Goal: Obtain resource: Download file/media

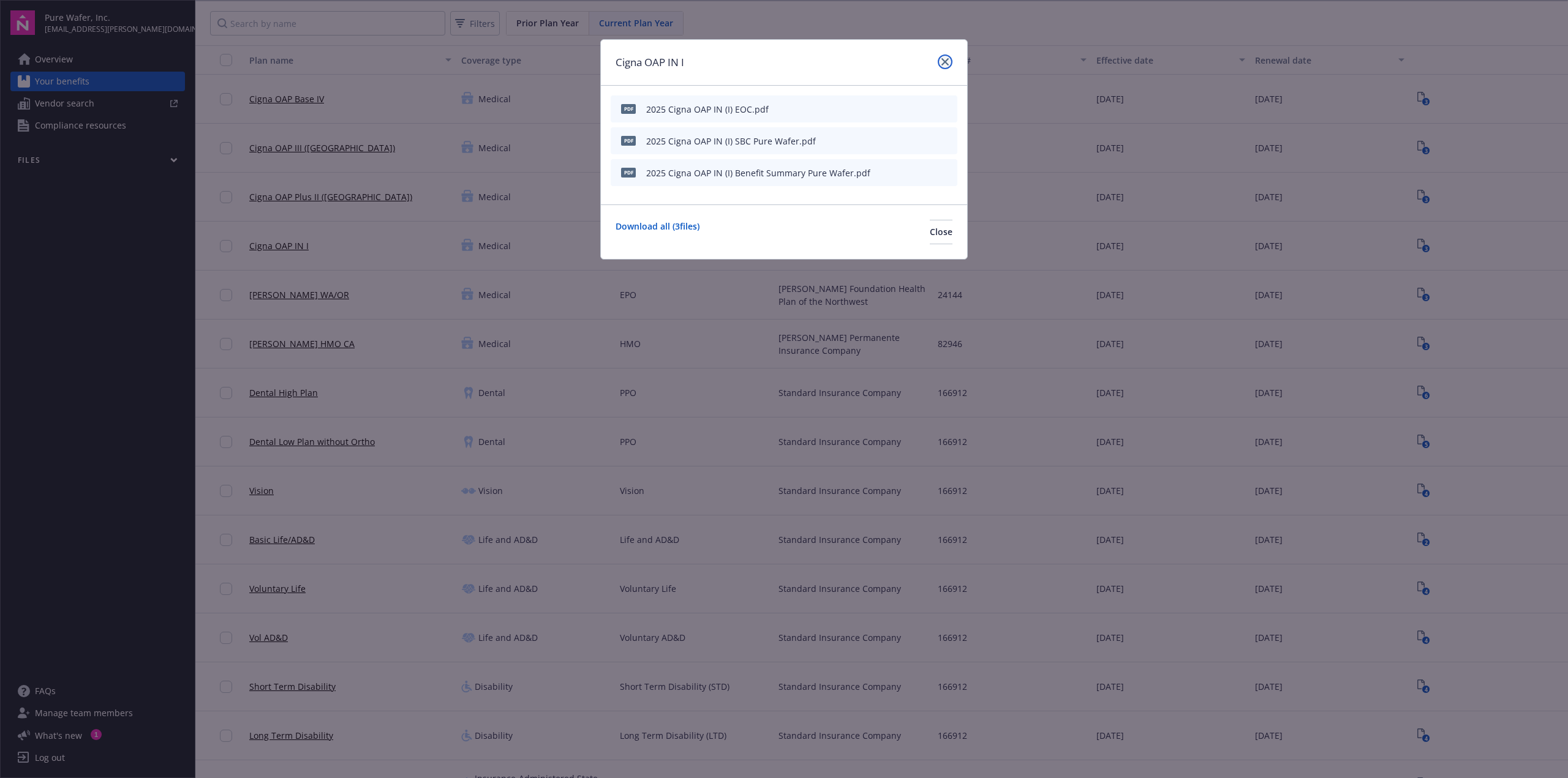
click at [945, 58] on icon "close" at bounding box center [945, 62] width 8 height 8
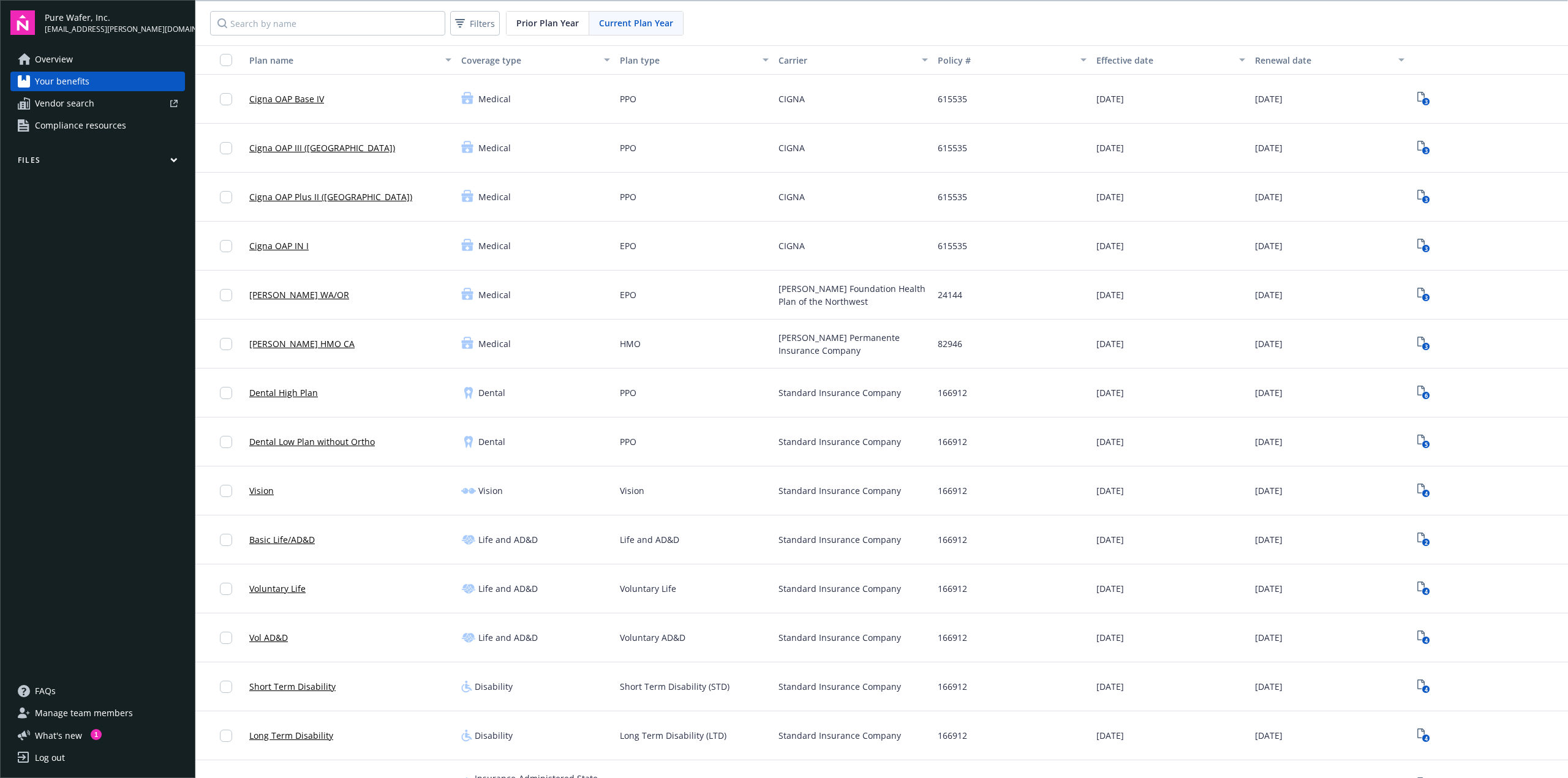
click at [283, 247] on link "Cigna OAP IN I" at bounding box center [279, 245] width 60 height 13
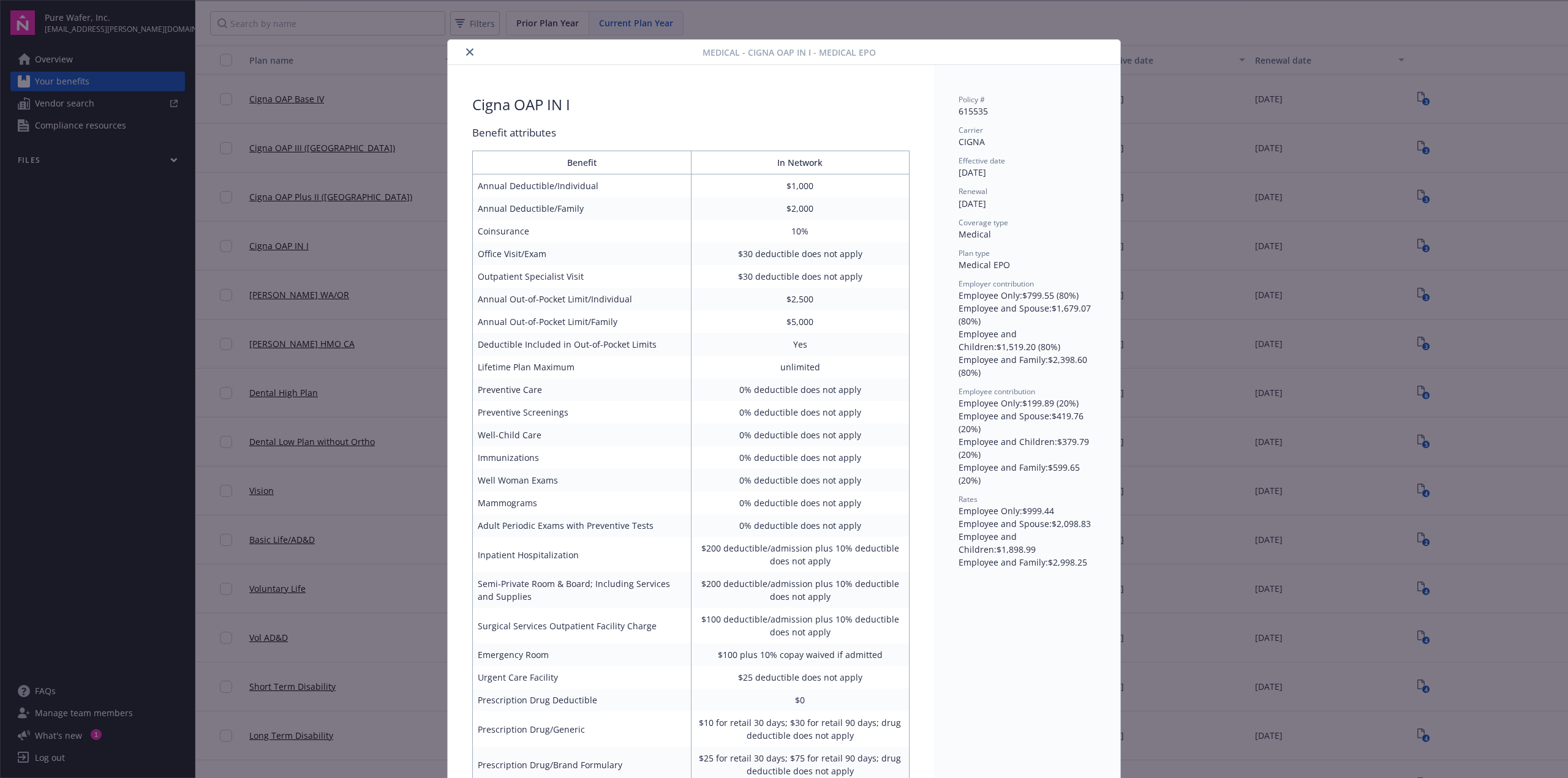
click at [462, 50] on button "close" at bounding box center [469, 51] width 14 height 14
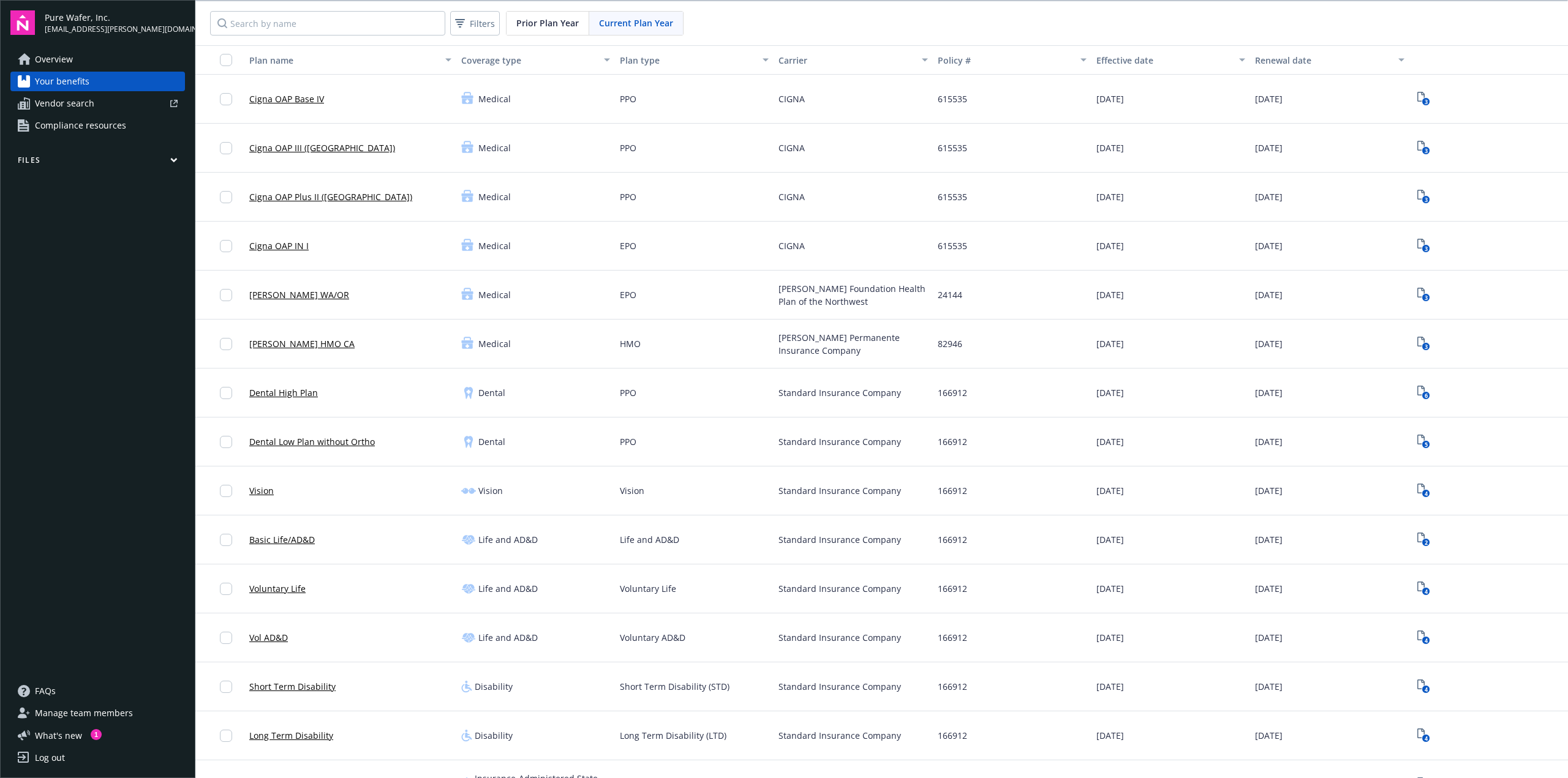
click at [276, 244] on link "Cigna OAP IN I" at bounding box center [279, 245] width 60 height 13
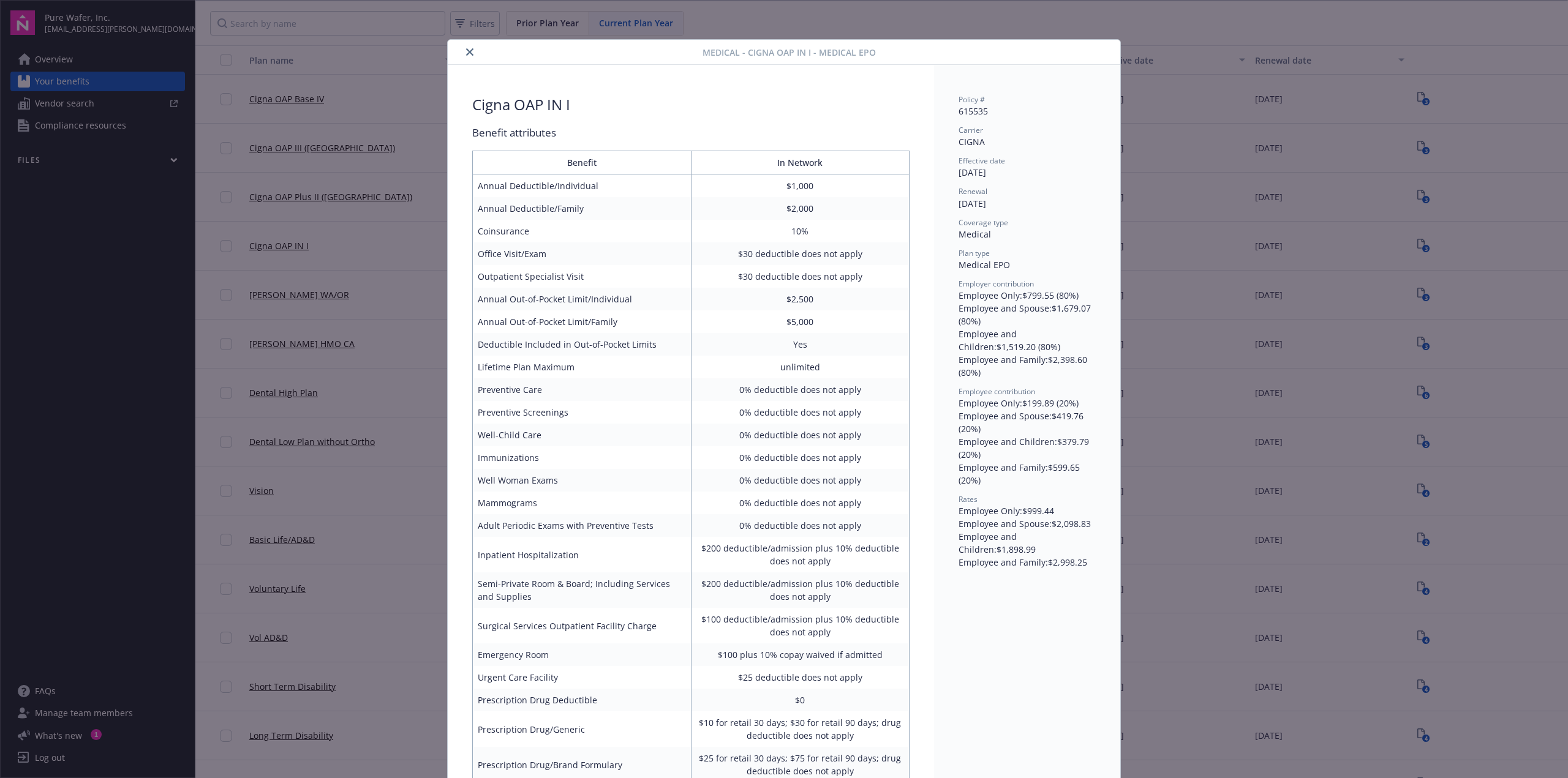
scroll to position [37, 0]
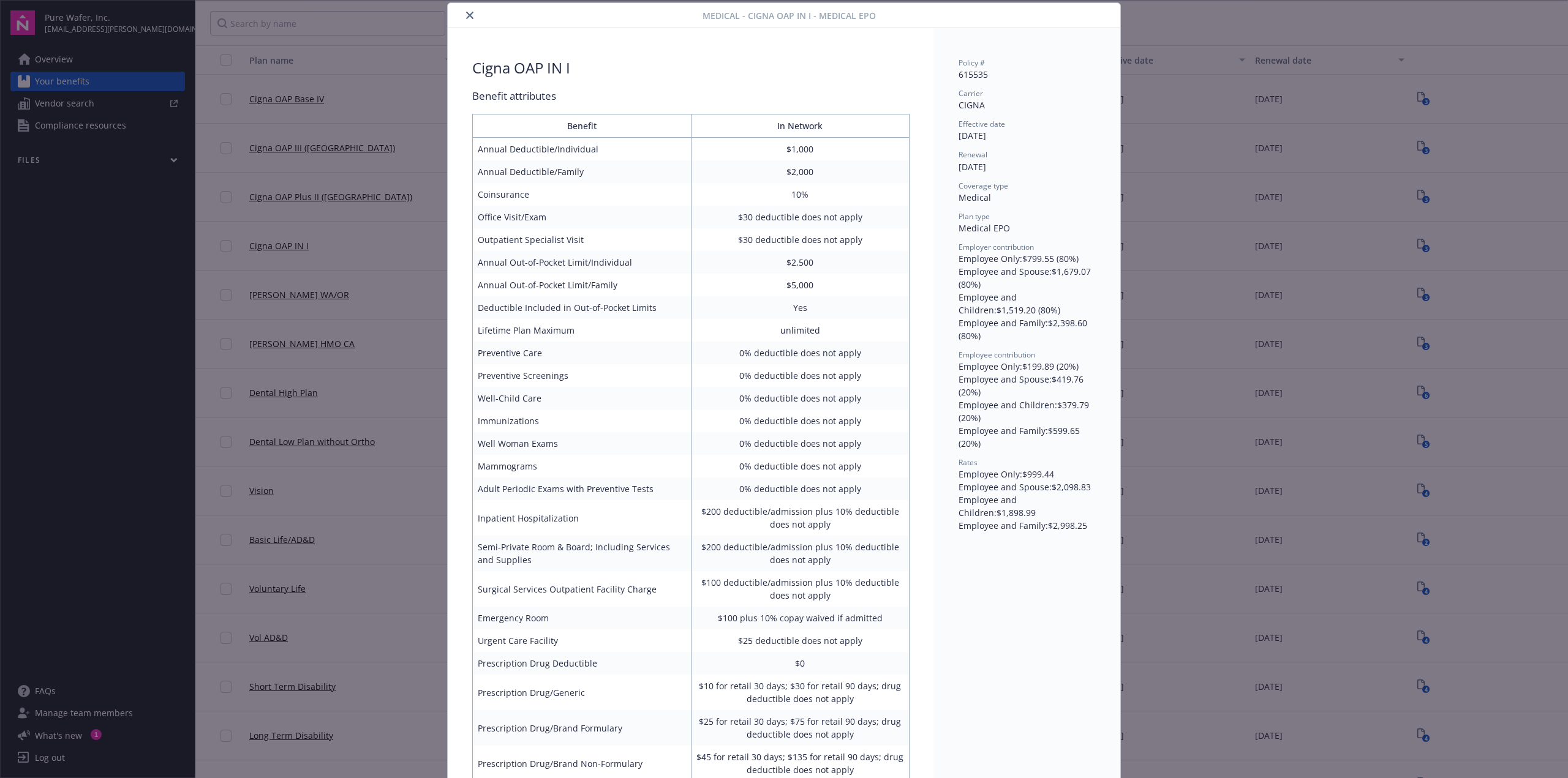
click at [466, 17] on icon "close" at bounding box center [470, 15] width 8 height 8
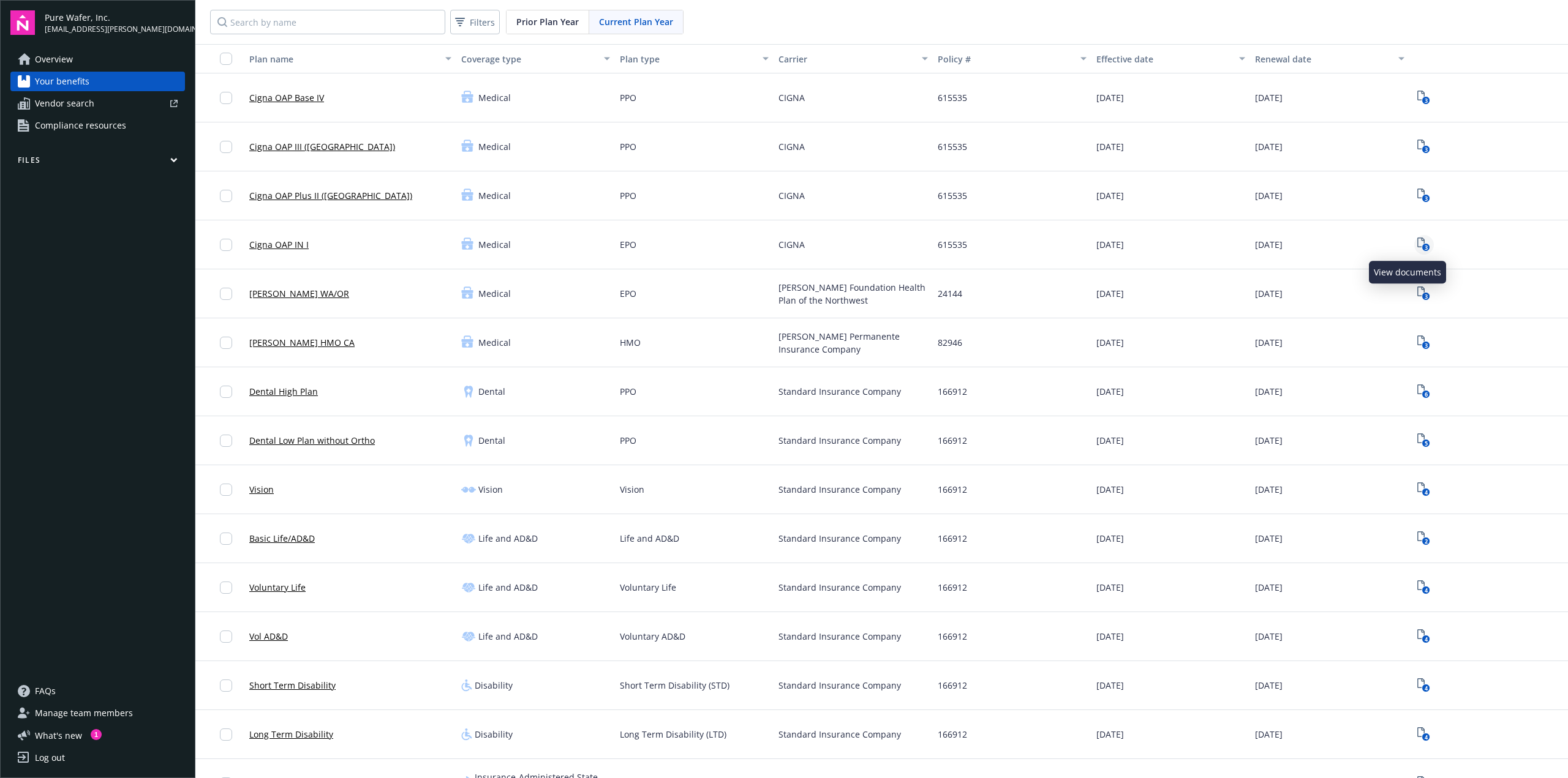
click at [1418, 241] on icon "3" at bounding box center [1423, 244] width 13 height 14
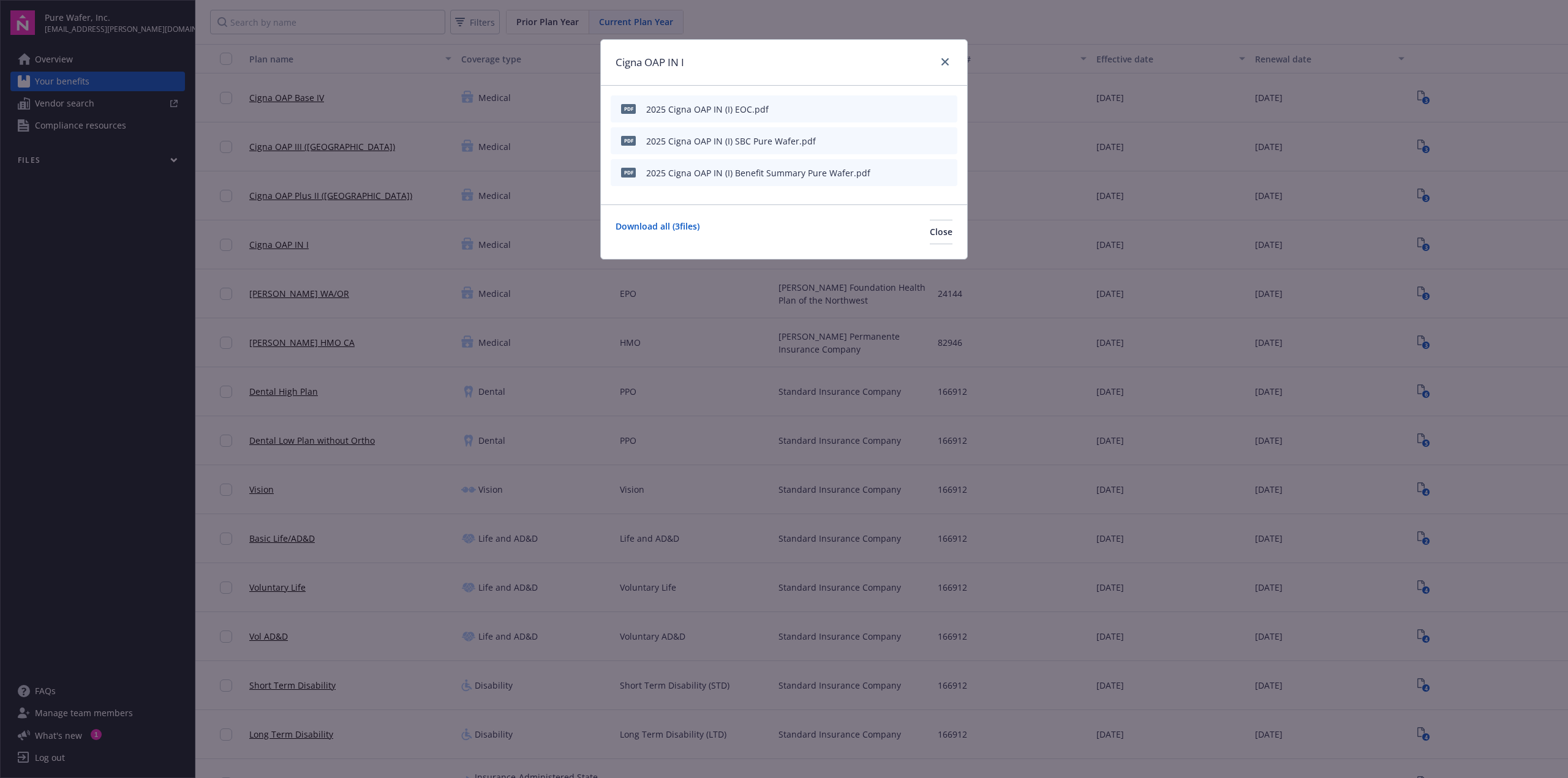
click at [946, 108] on icon "preview file" at bounding box center [945, 108] width 11 height 9
click at [939, 174] on div at bounding box center [929, 173] width 48 height 13
click at [946, 171] on icon "preview file" at bounding box center [945, 172] width 11 height 9
click at [947, 57] on link "close" at bounding box center [944, 62] width 14 height 14
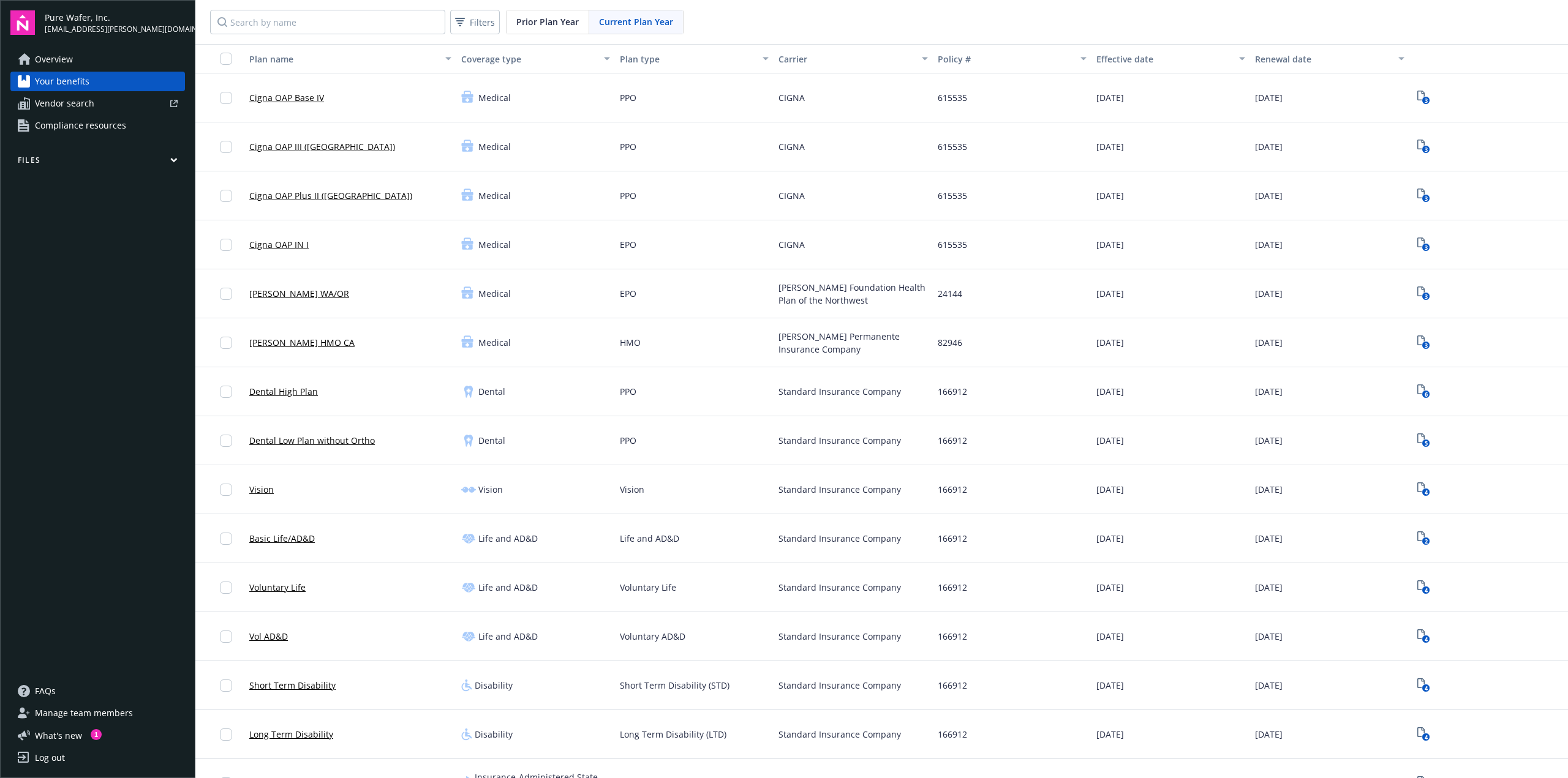
click at [304, 95] on link "Cigna OAP Base IV" at bounding box center [285, 97] width 74 height 13
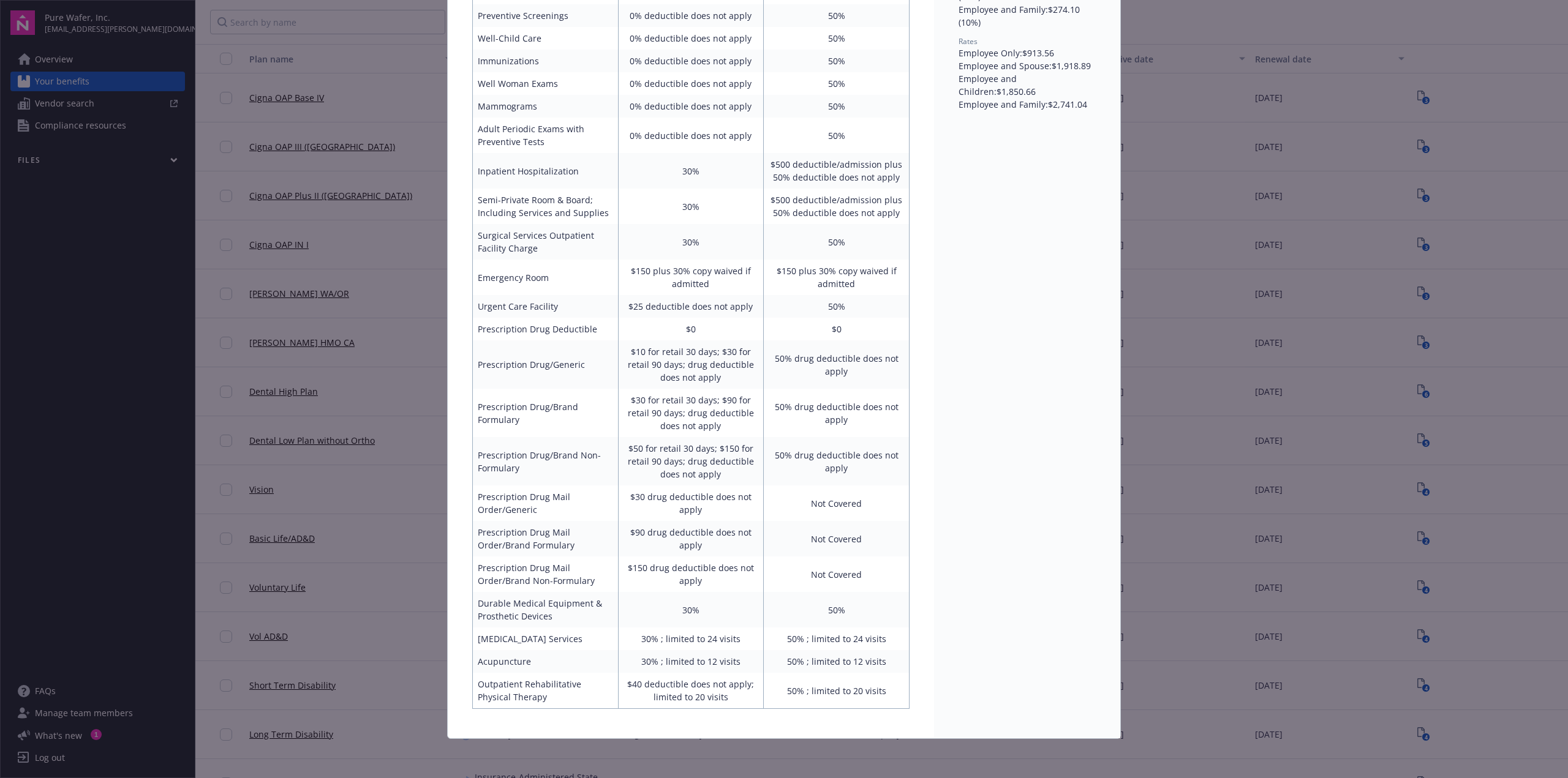
scroll to position [29, 0]
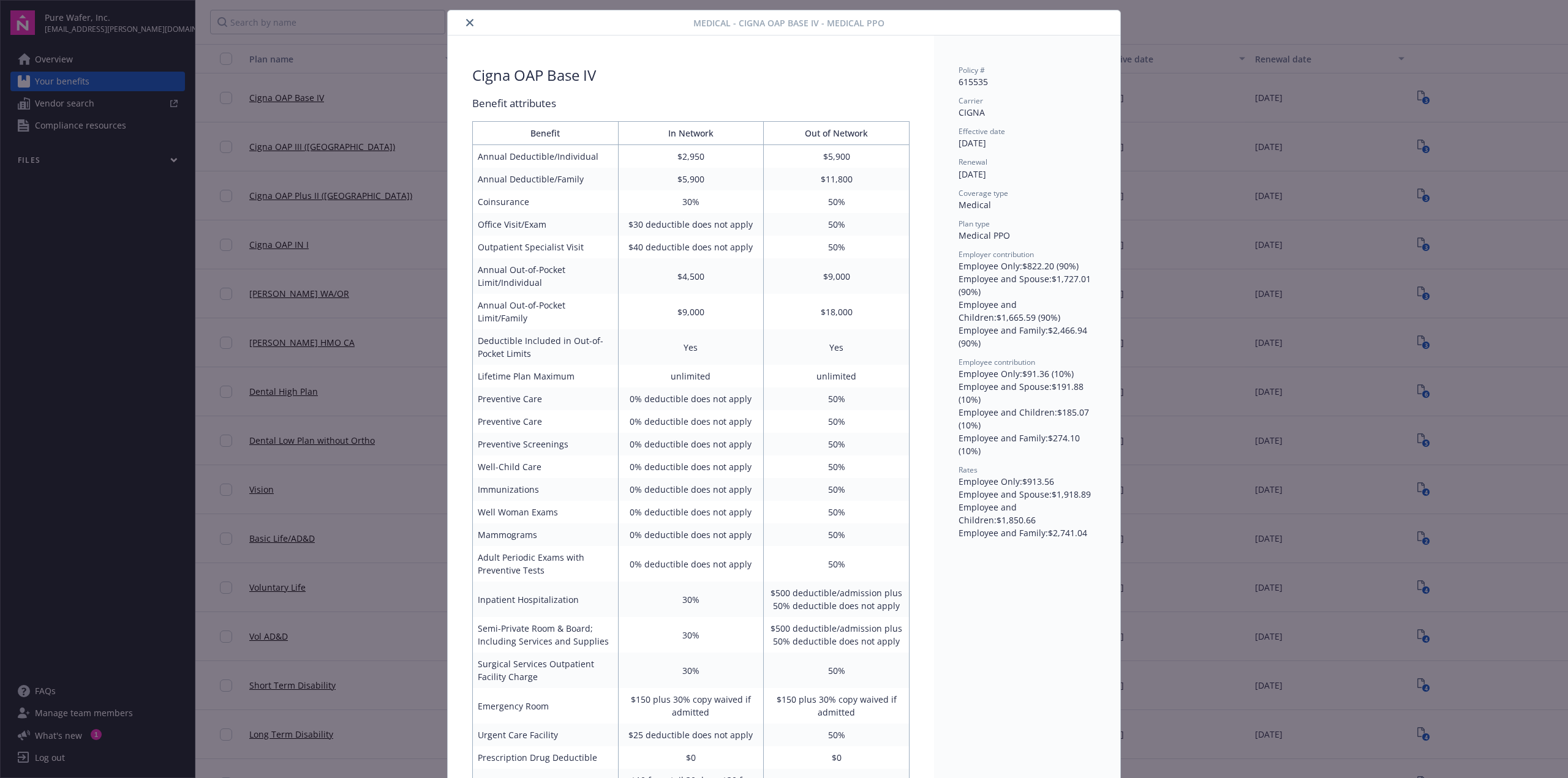
click at [466, 21] on icon "close" at bounding box center [470, 23] width 8 height 8
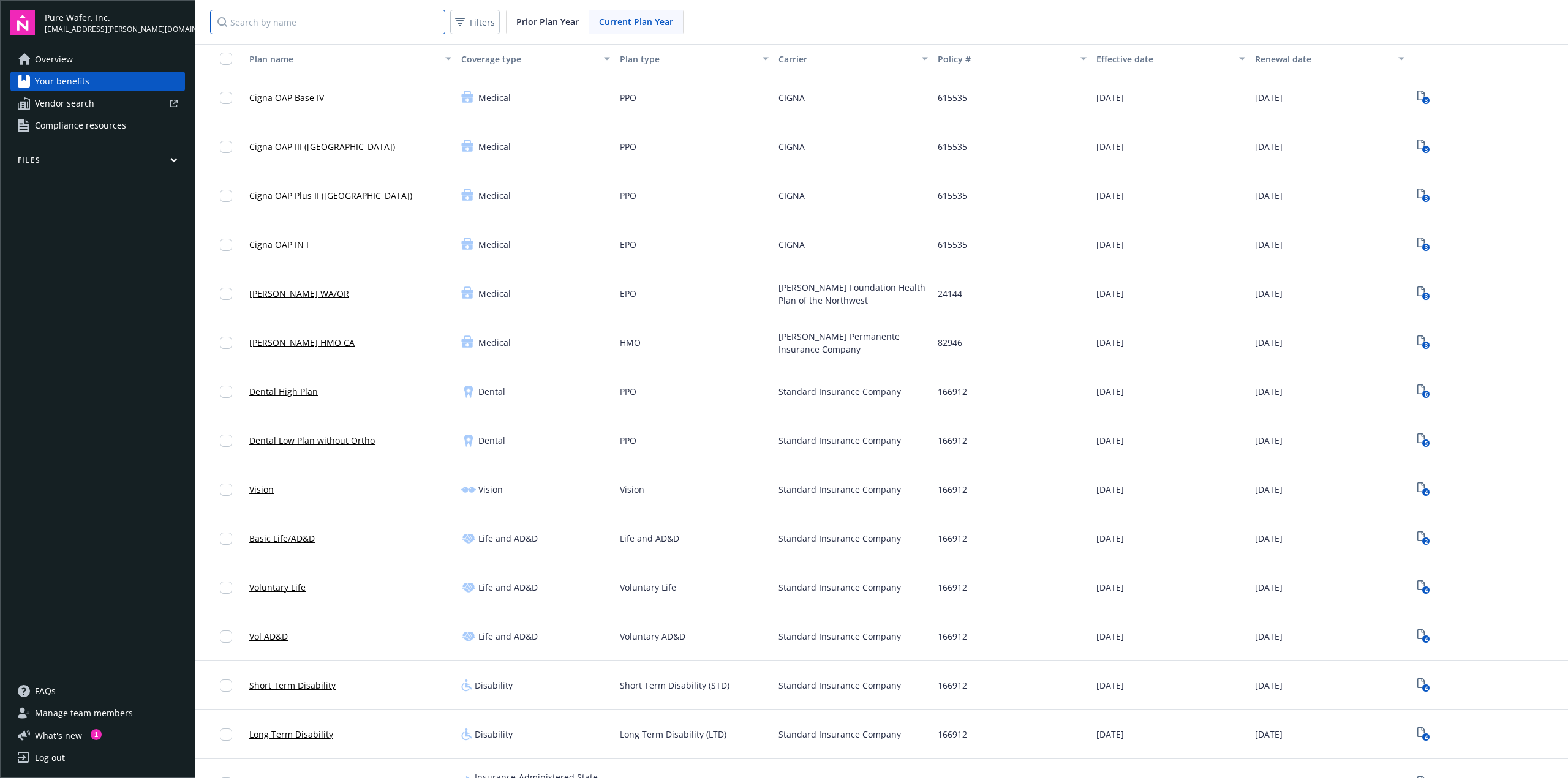
click at [305, 25] on input "Search by name" at bounding box center [328, 21] width 235 height 24
click at [486, 16] on span "Filters" at bounding box center [482, 22] width 25 height 13
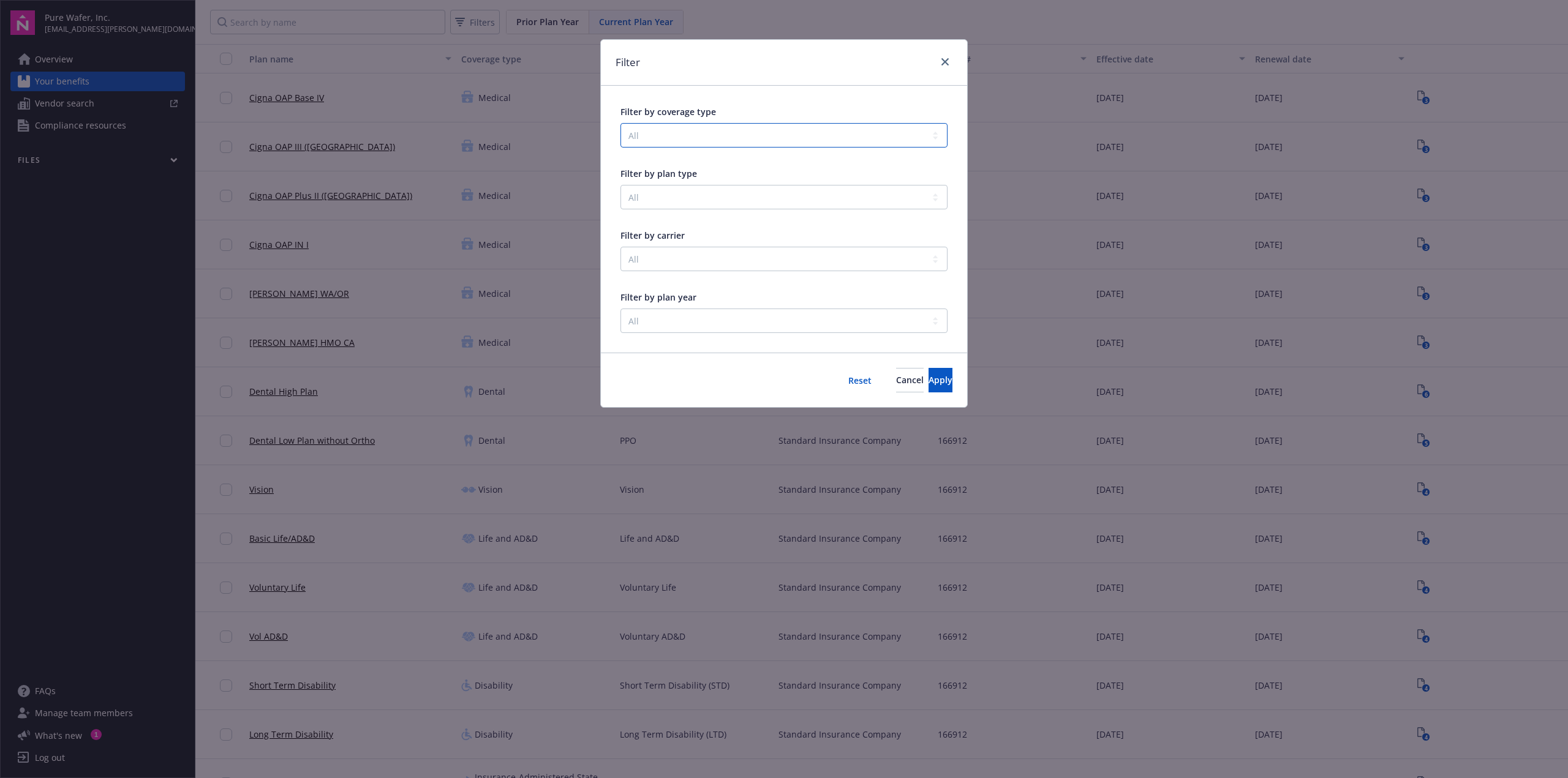
click at [727, 136] on select "All Community & Social Wellbeing Dental Disability Emotional Wellbeing Financia…" at bounding box center [783, 135] width 327 height 24
click at [770, 85] on div "Filter" at bounding box center [784, 63] width 366 height 46
click at [686, 201] on select "All COBRA Administration Dental PPO Employee Assistance Program Healthcare Flex…" at bounding box center [783, 197] width 327 height 24
click at [808, 45] on div "Filter" at bounding box center [784, 63] width 366 height 46
drag, startPoint x: 677, startPoint y: 260, endPoint x: 677, endPoint y: 269, distance: 9.0
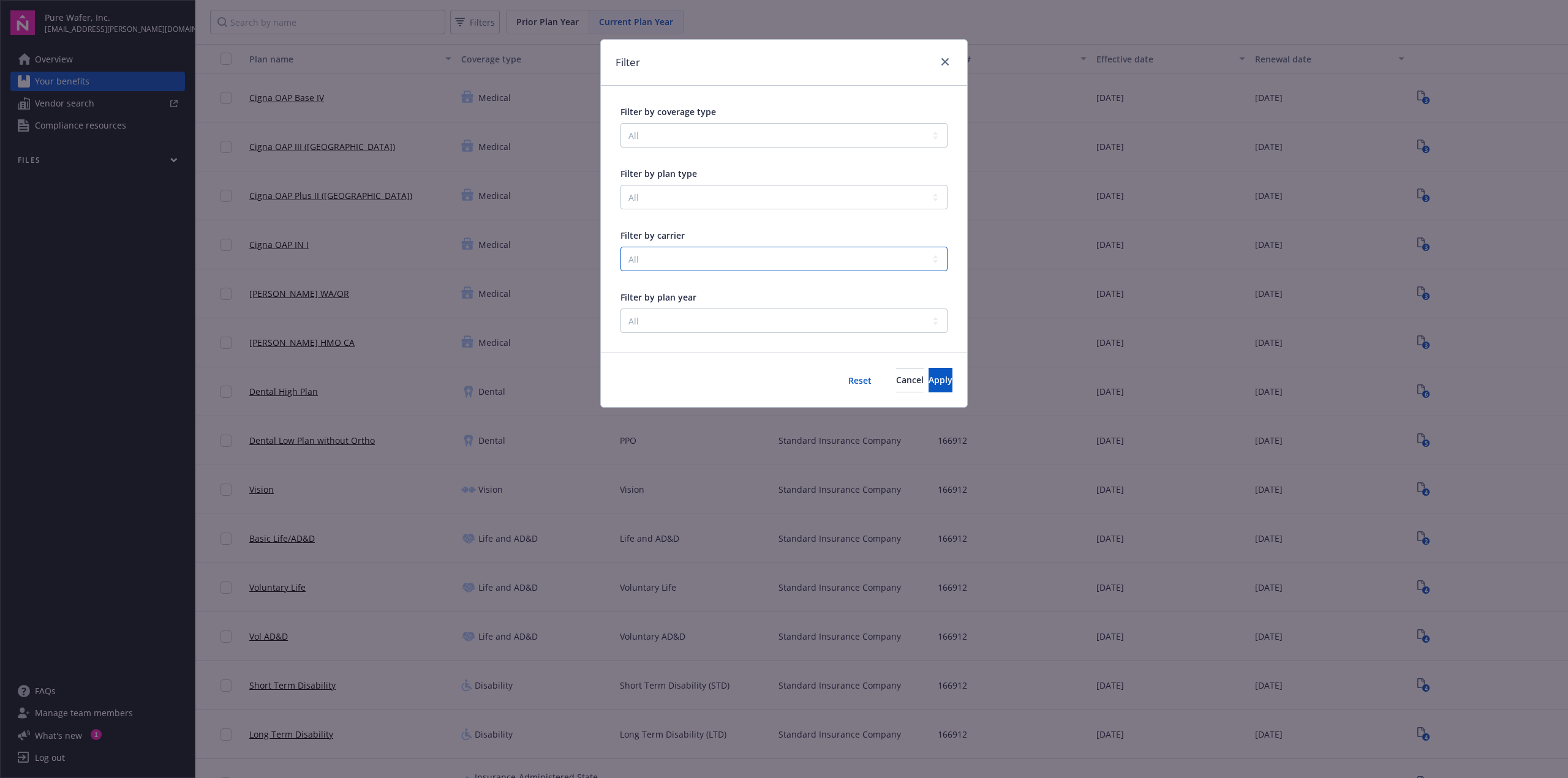
click at [677, 260] on select "All BASIC CIGNA [PERSON_NAME] Foundation Health Plan of the Northwest [PERSON_N…" at bounding box center [783, 258] width 327 height 24
select select "001d000001aluIgAAI"
click at [620, 247] on select "All BASIC CIGNA [PERSON_NAME] Foundation Health Plan of the Northwest [PERSON_N…" at bounding box center [783, 258] width 327 height 24
click at [706, 138] on select "All Community & Social Wellbeing Dental Disability Emotional Wellbeing Financia…" at bounding box center [783, 135] width 327 height 24
select select "MEDICAL"
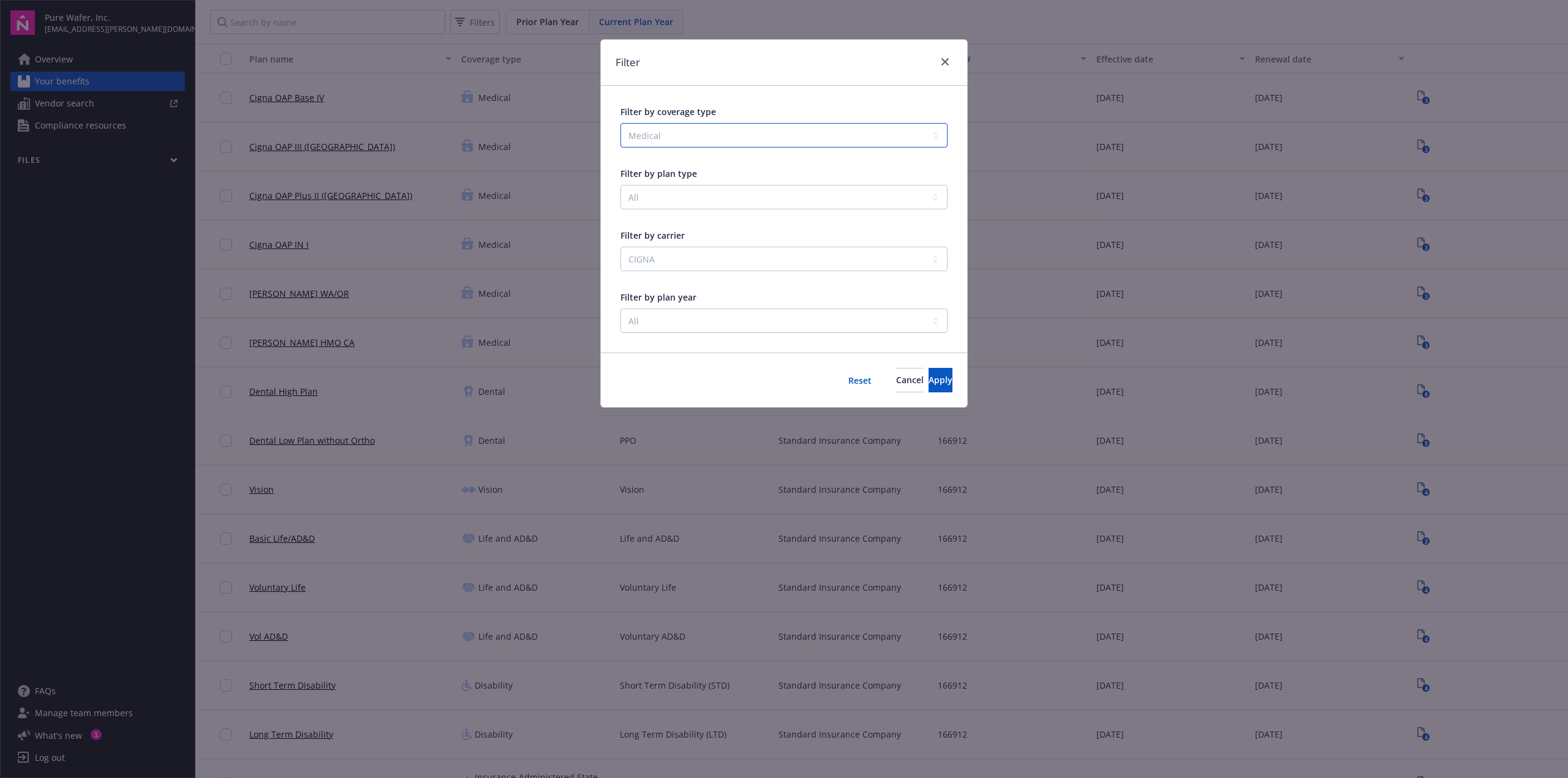
click at [620, 123] on select "All Community & Social Wellbeing Dental Disability Emotional Wellbeing Financia…" at bounding box center [783, 135] width 327 height 24
click at [708, 196] on select "All COBRA Administration Dental PPO Employee Assistance Program Healthcare Flex…" at bounding box center [783, 197] width 327 height 24
click at [616, 219] on div "Filter by coverage type All Community & Social Wellbeing Dental Disability Emot…" at bounding box center [784, 219] width 366 height 267
click at [691, 323] on select "All 2024 2025" at bounding box center [783, 320] width 327 height 24
select select "2025"
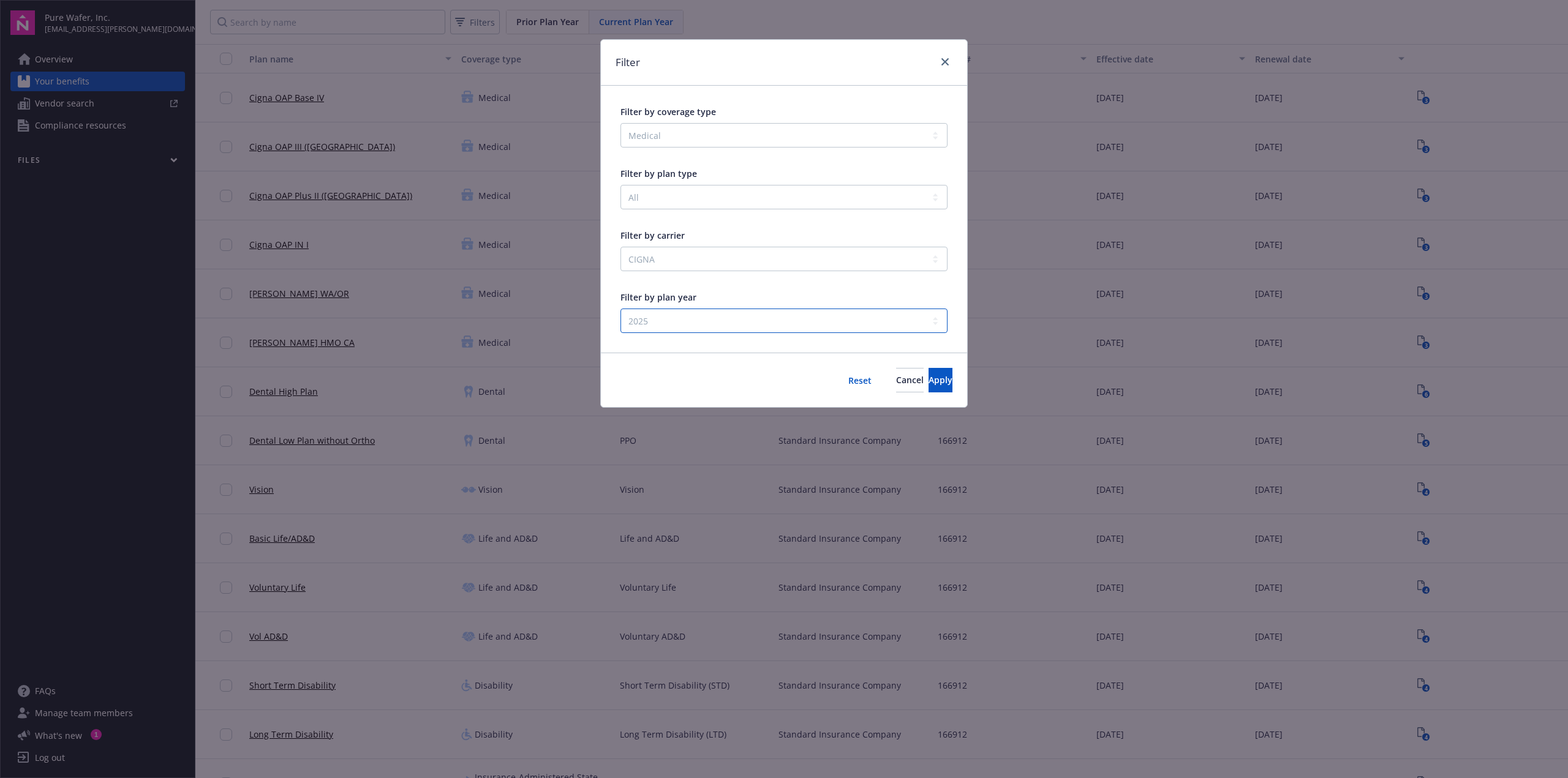
click at [620, 309] on select "All 2024 2025" at bounding box center [783, 320] width 327 height 24
click at [929, 380] on button "Apply" at bounding box center [940, 380] width 24 height 24
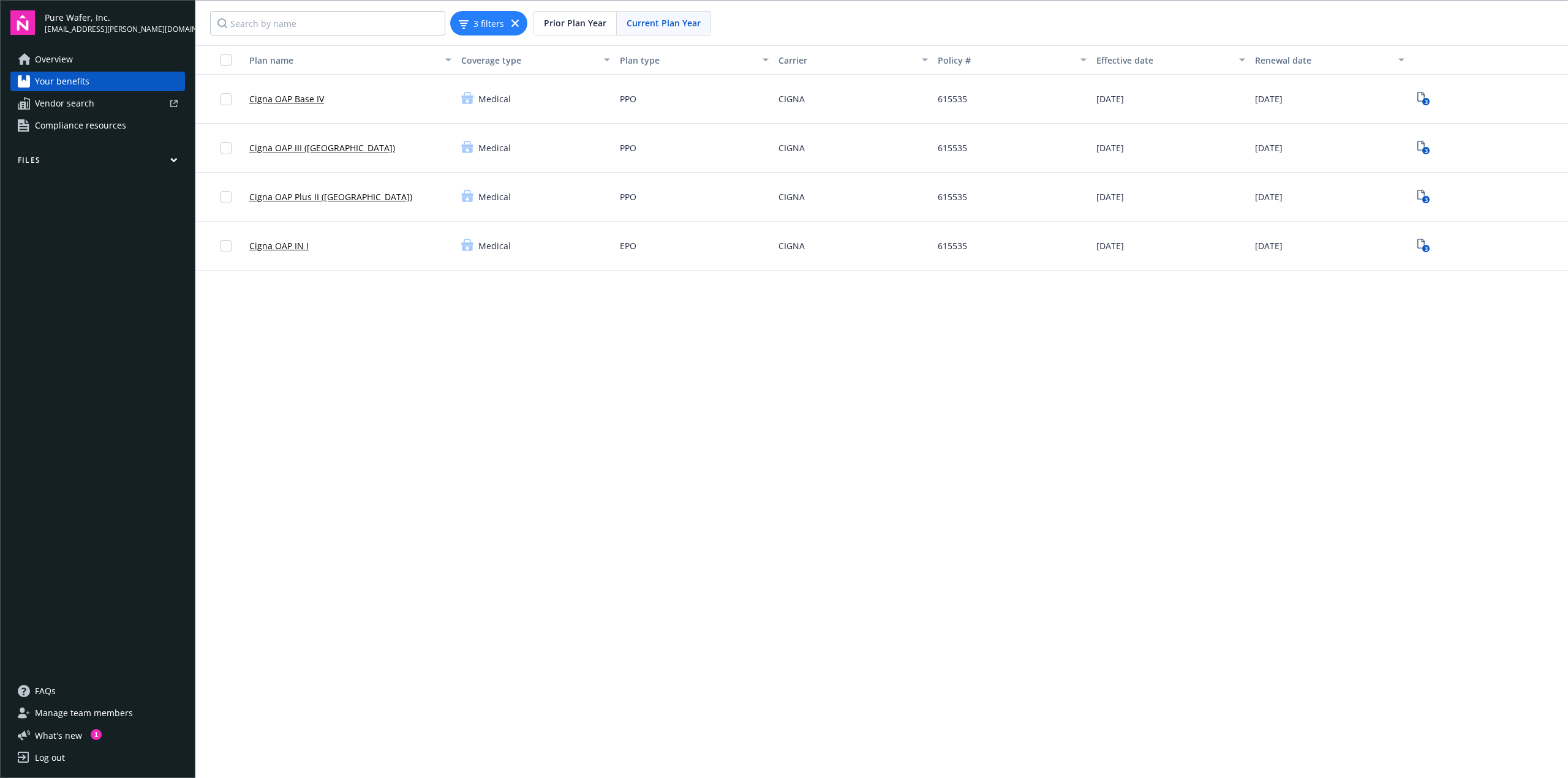
click at [600, 25] on span "Prior Plan Year" at bounding box center [575, 22] width 63 height 13
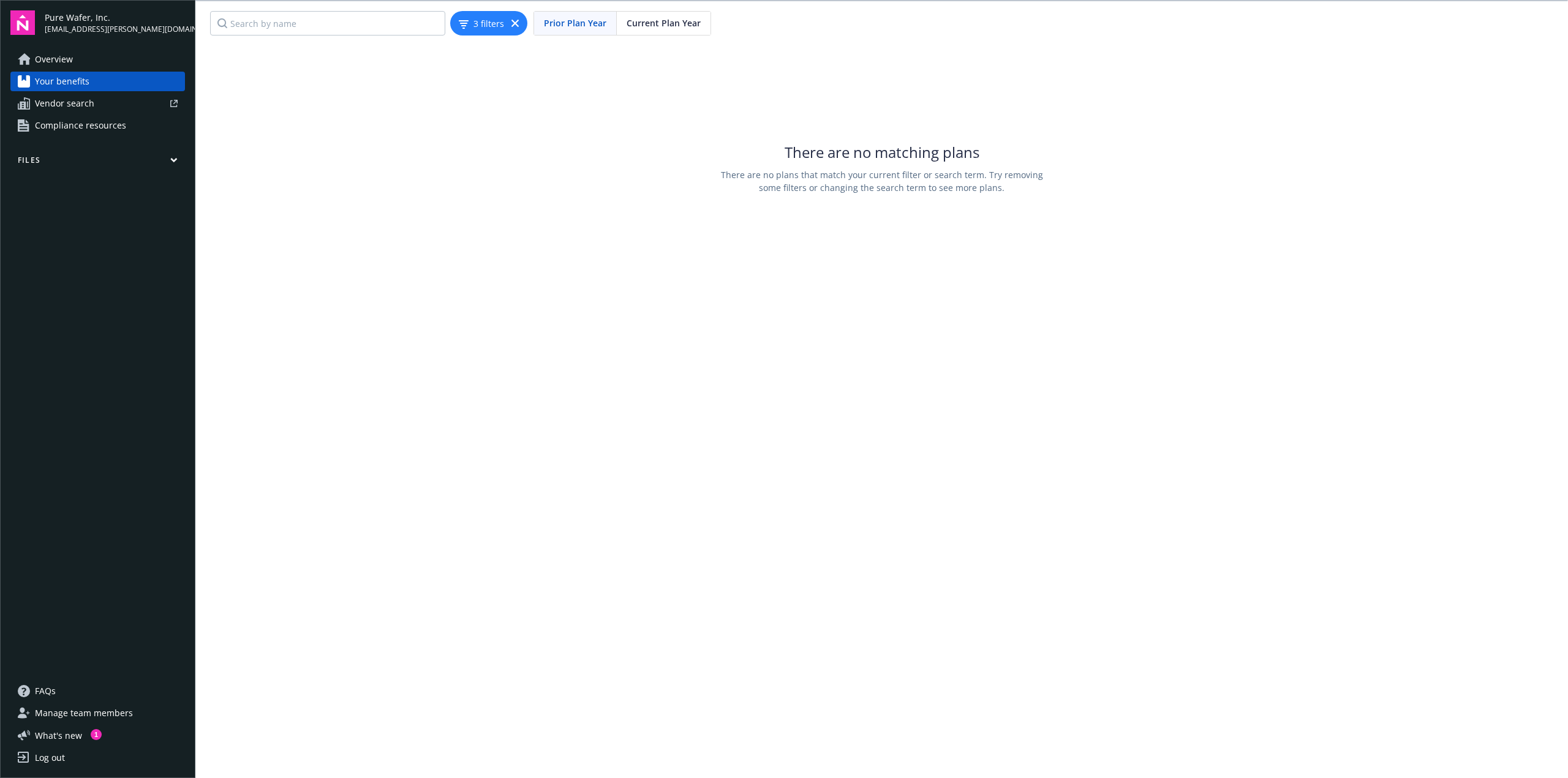
click at [647, 29] on span "Current Plan Year" at bounding box center [663, 22] width 74 height 13
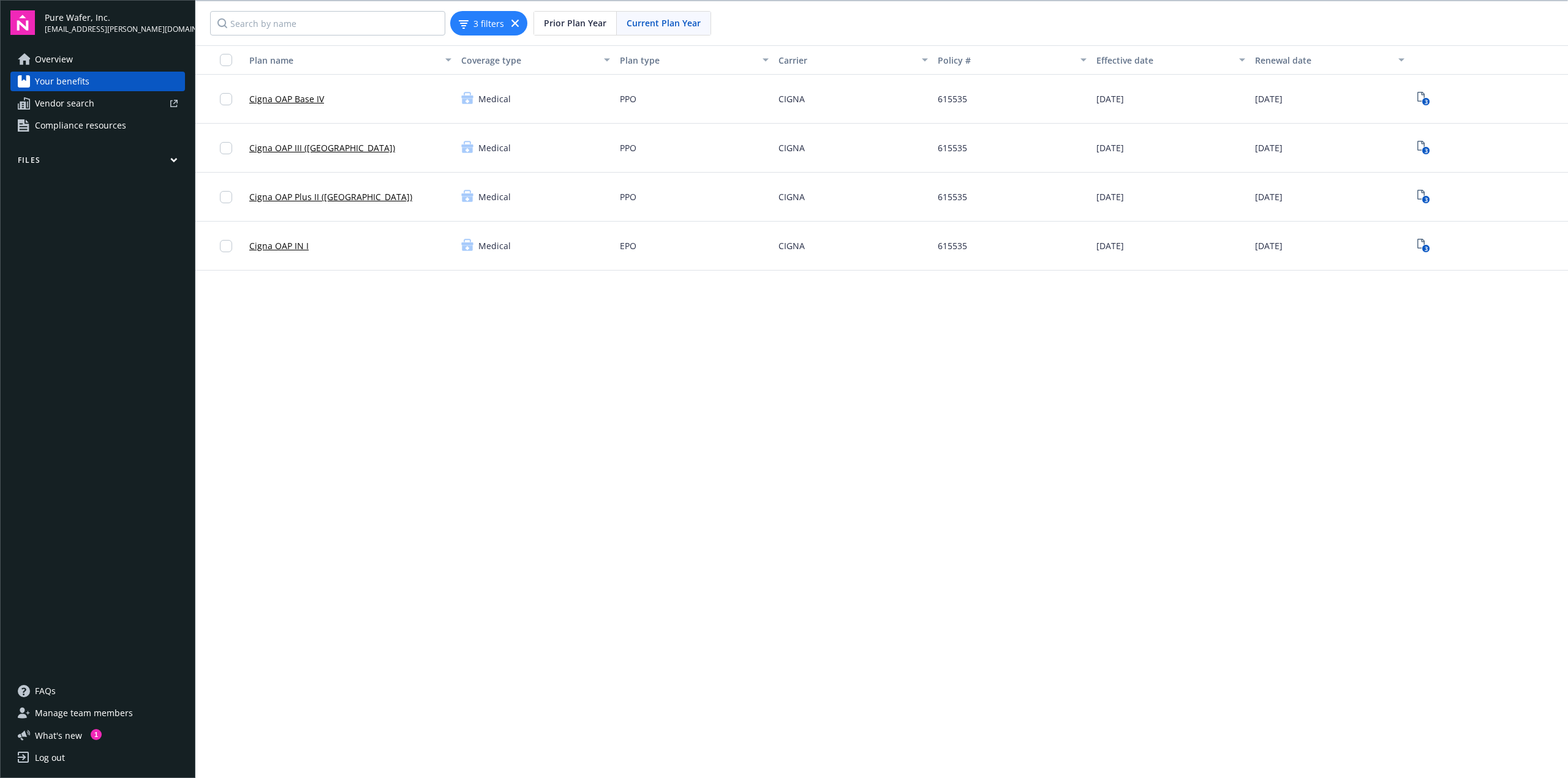
click at [273, 241] on link "Cigna OAP IN I" at bounding box center [279, 245] width 60 height 13
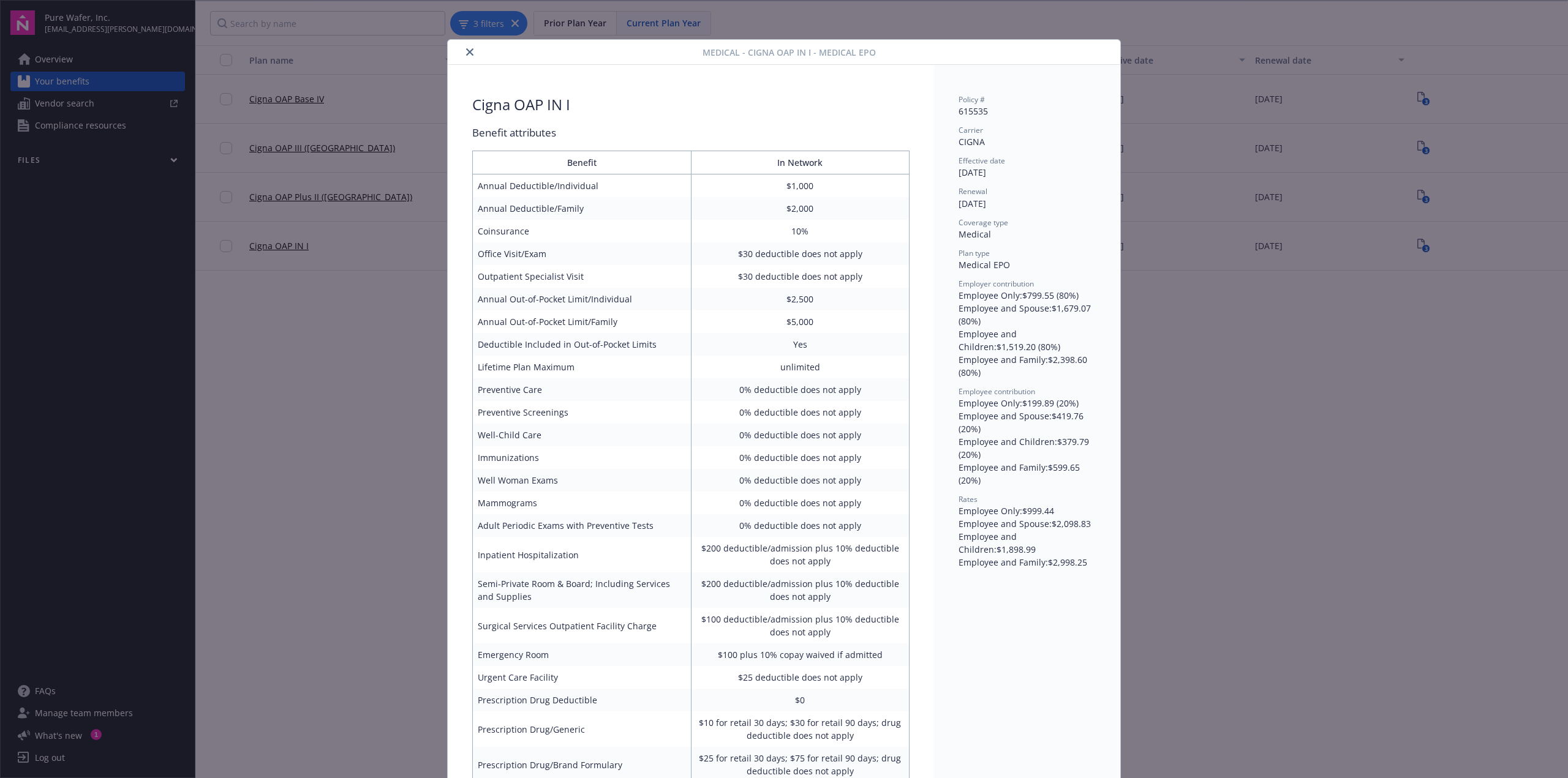
click at [466, 54] on icon "close" at bounding box center [470, 52] width 8 height 8
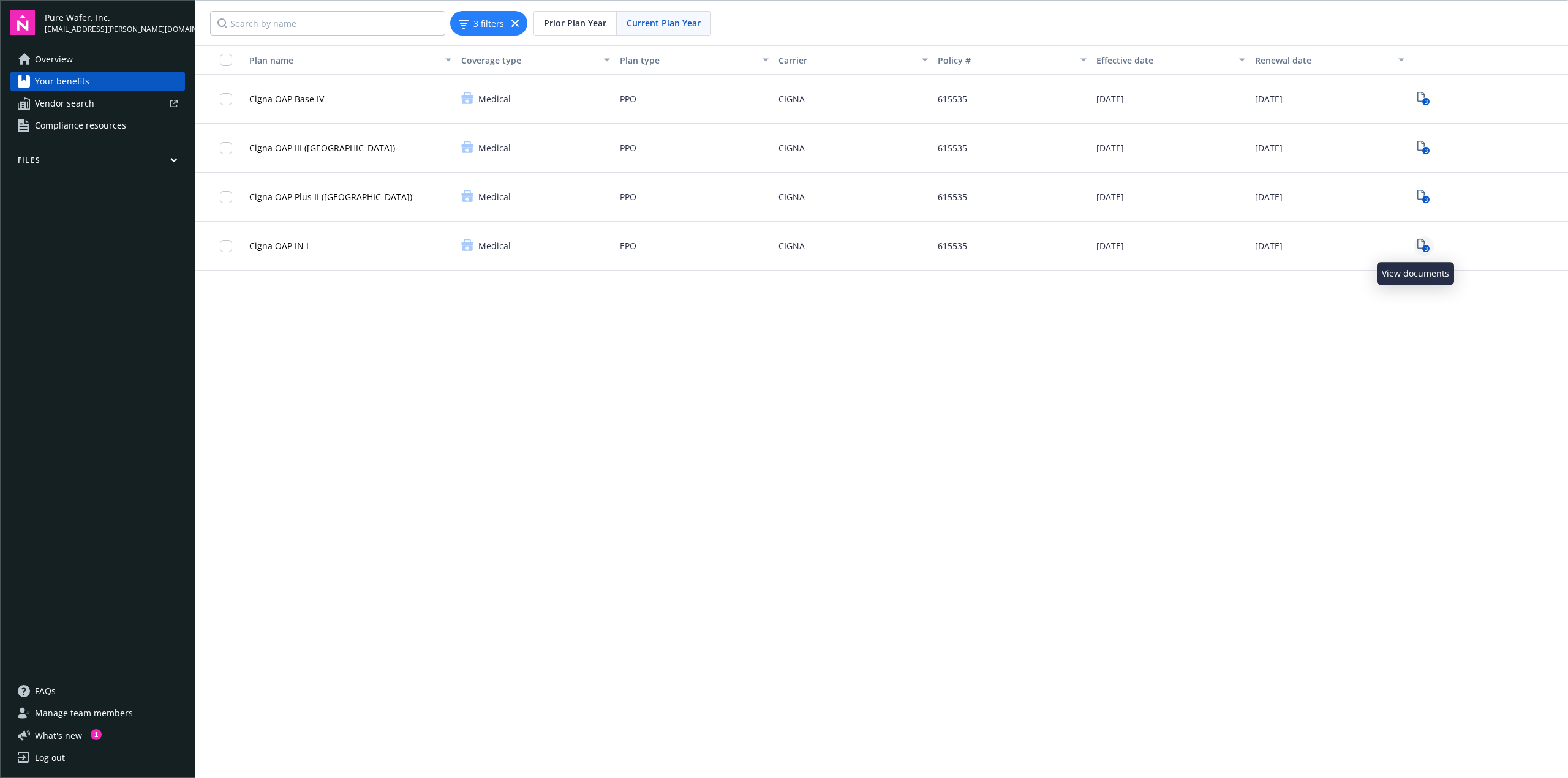
click at [1418, 241] on icon "View Plan Documents" at bounding box center [1421, 244] width 8 height 10
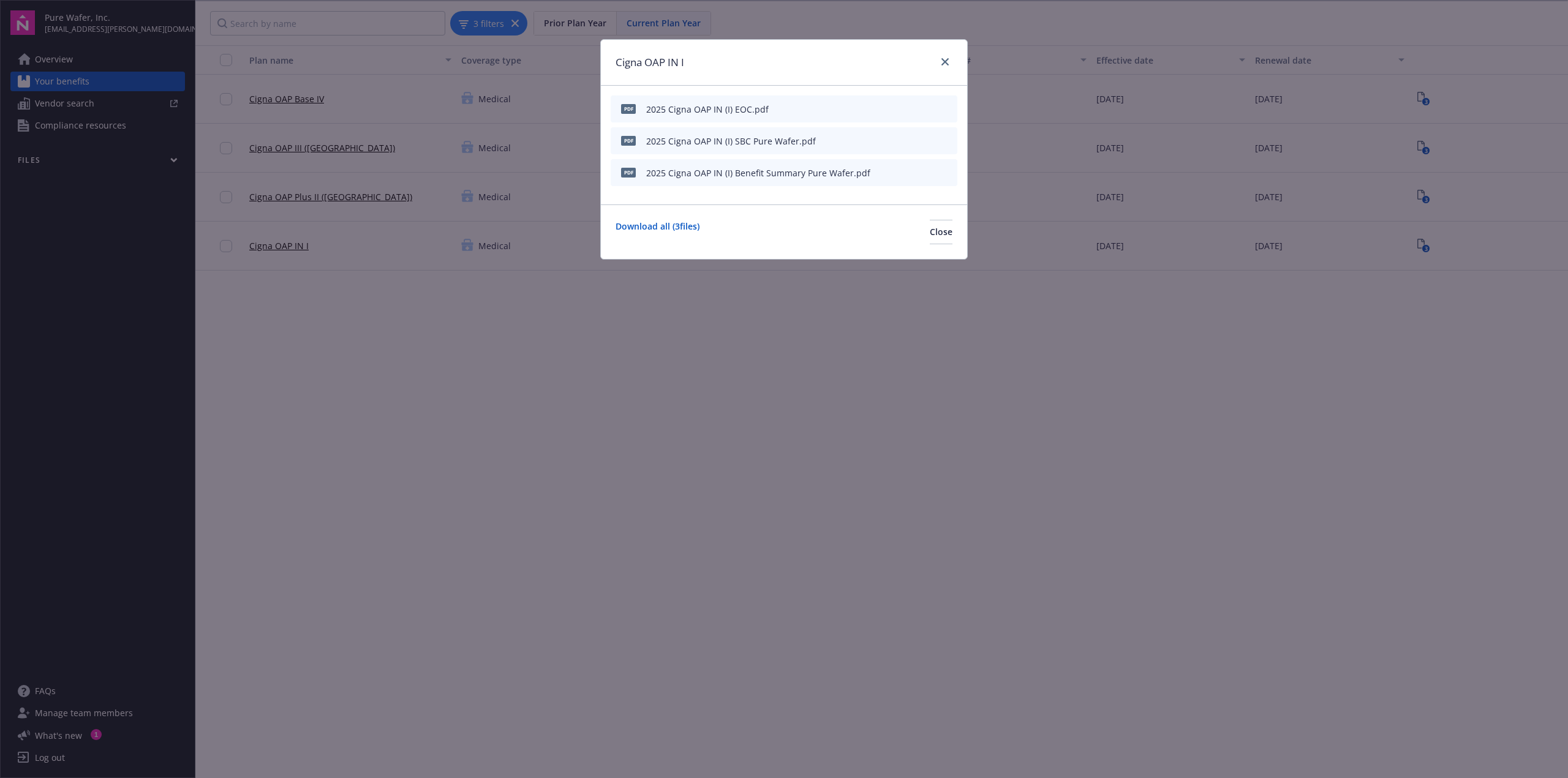
click at [943, 174] on icon "preview file" at bounding box center [945, 172] width 11 height 9
click at [940, 57] on link "close" at bounding box center [944, 62] width 14 height 14
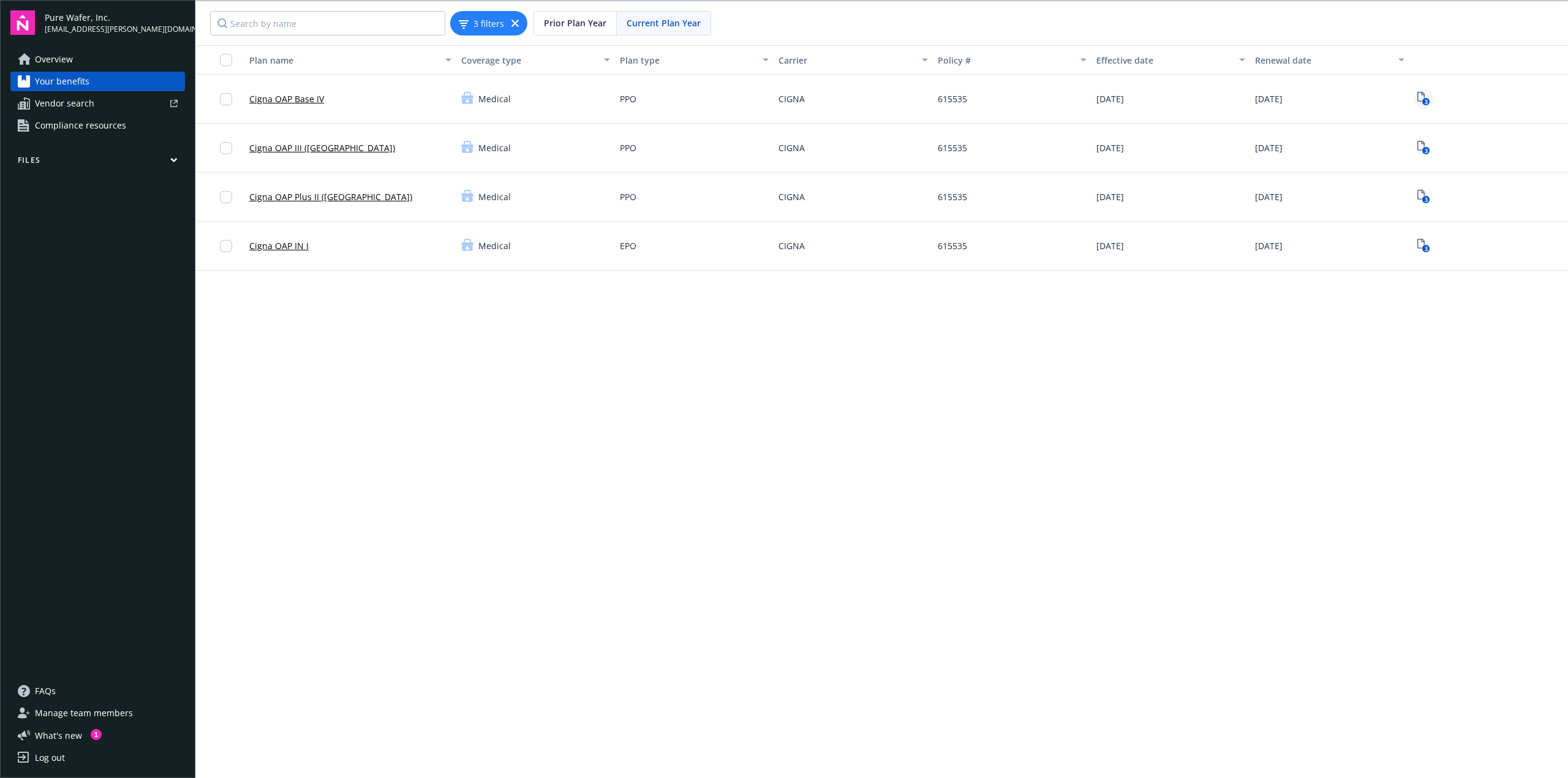
click at [1418, 94] on icon "3" at bounding box center [1423, 98] width 13 height 14
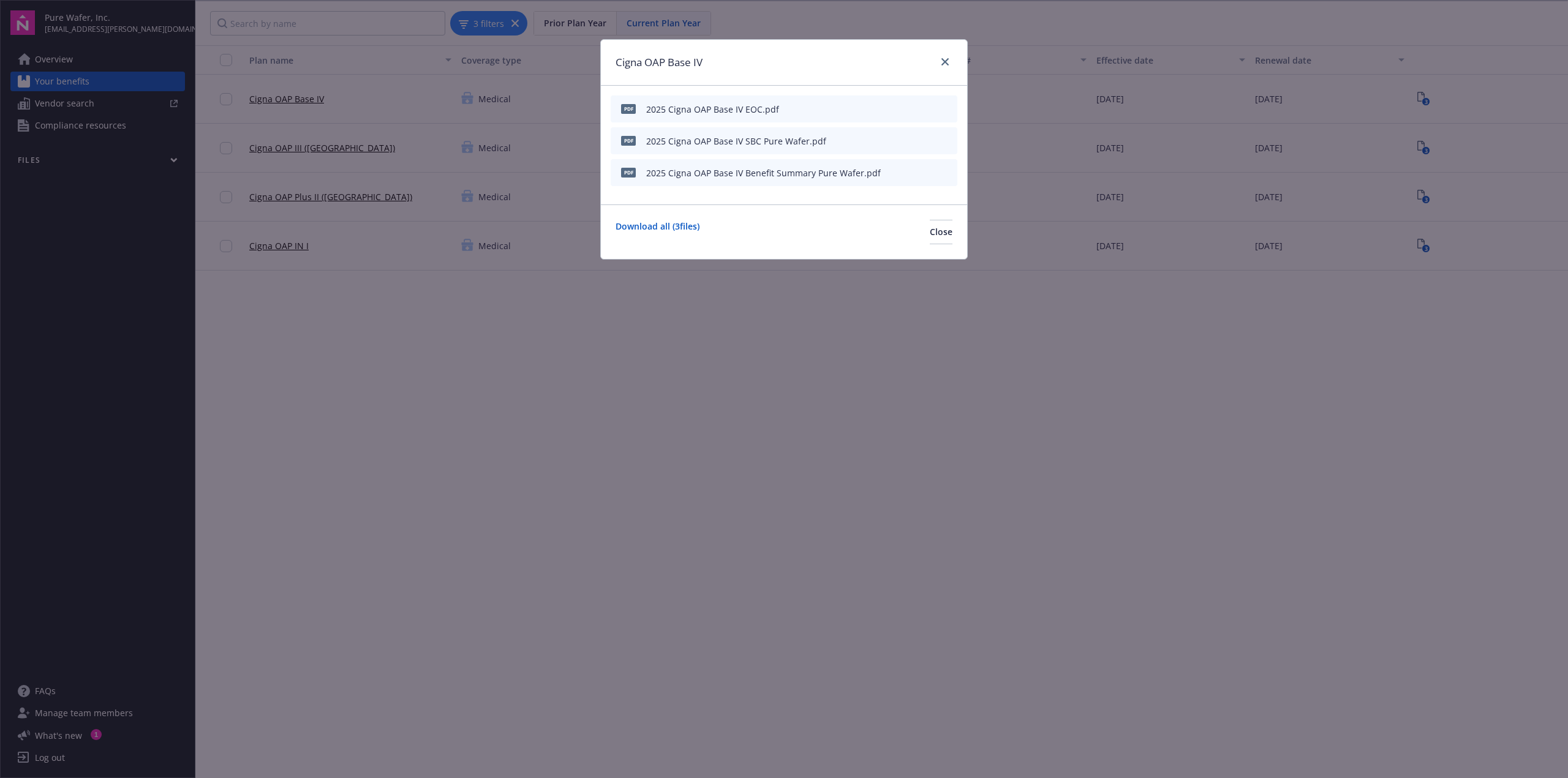
click at [929, 172] on icon "download file" at bounding box center [926, 172] width 10 height 10
click at [942, 60] on icon "close" at bounding box center [945, 62] width 8 height 8
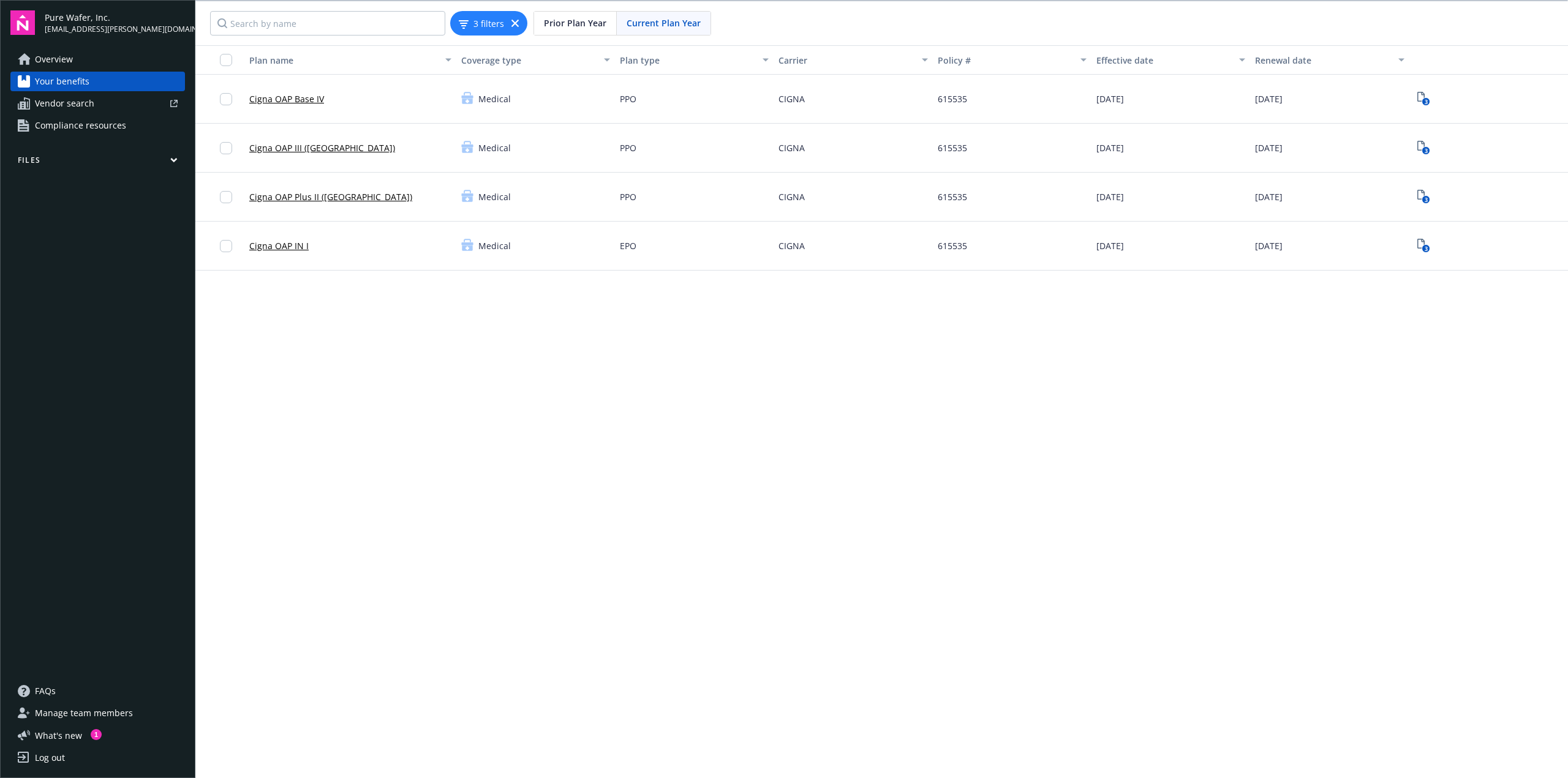
click at [274, 244] on link "Cigna OAP IN I" at bounding box center [279, 245] width 60 height 13
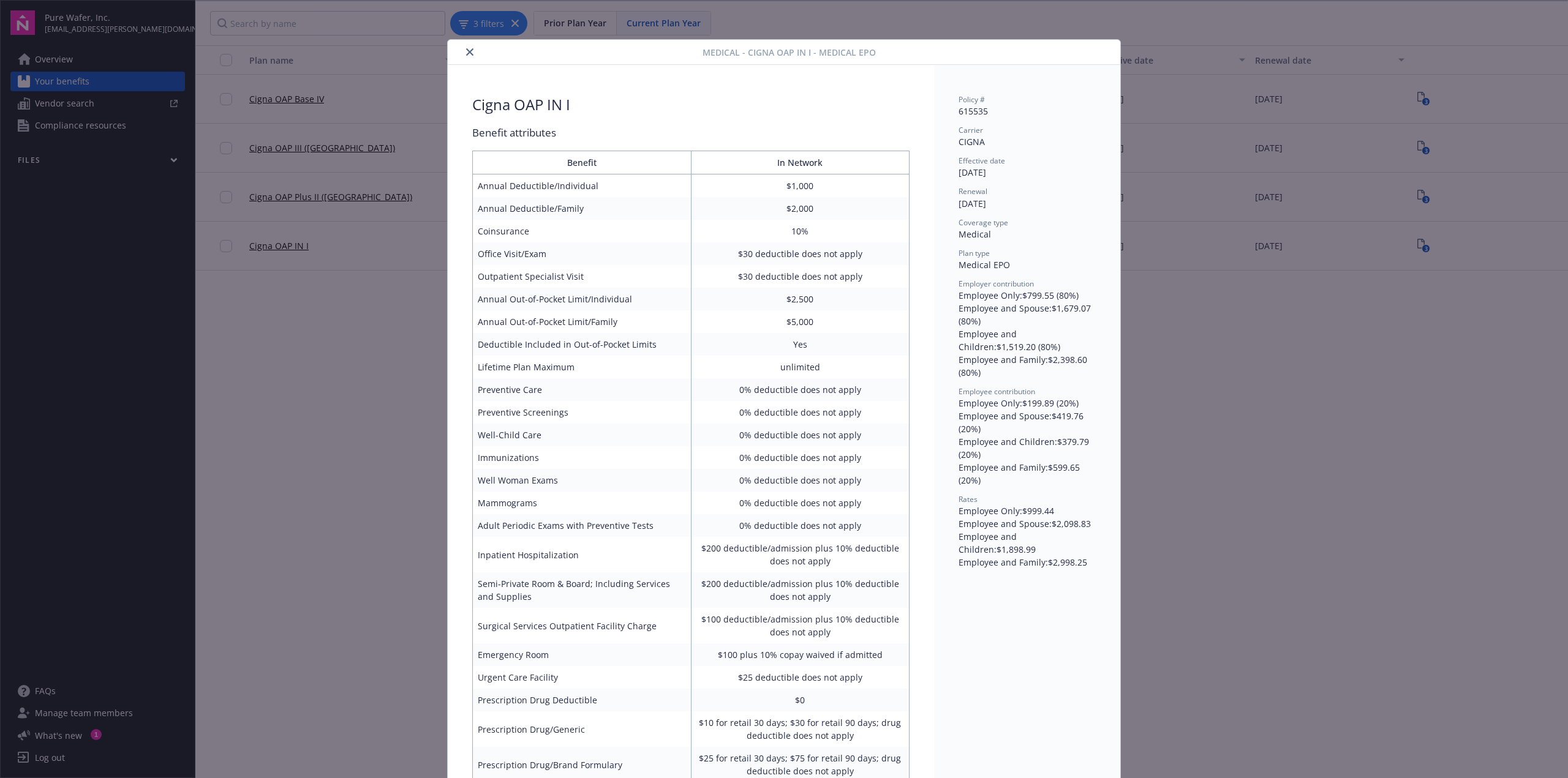
scroll to position [37, 0]
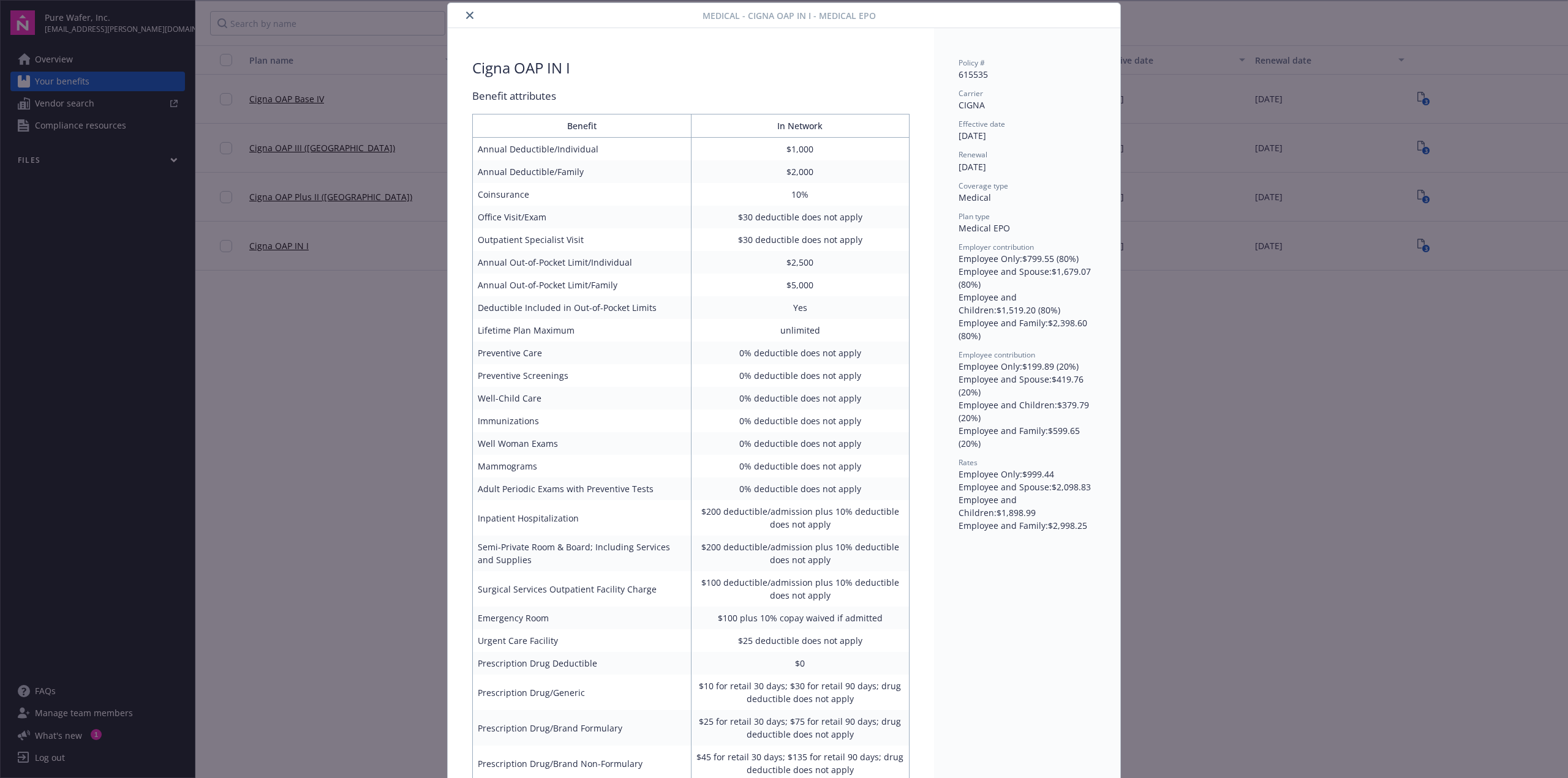
click at [466, 16] on icon "close" at bounding box center [470, 15] width 8 height 8
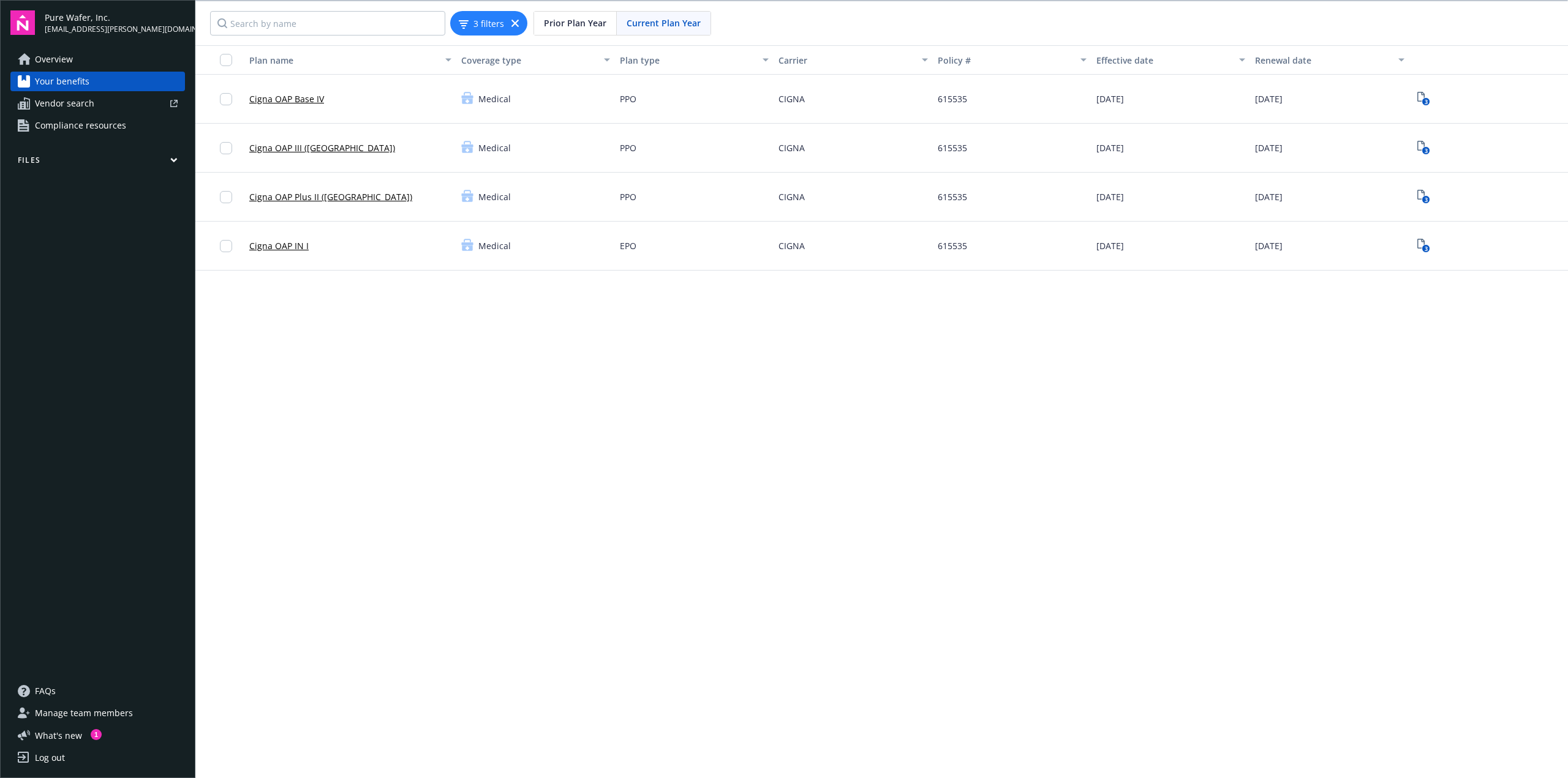
click at [1409, 240] on div "3" at bounding box center [1488, 246] width 158 height 49
click at [1418, 244] on icon "3" at bounding box center [1423, 246] width 13 height 14
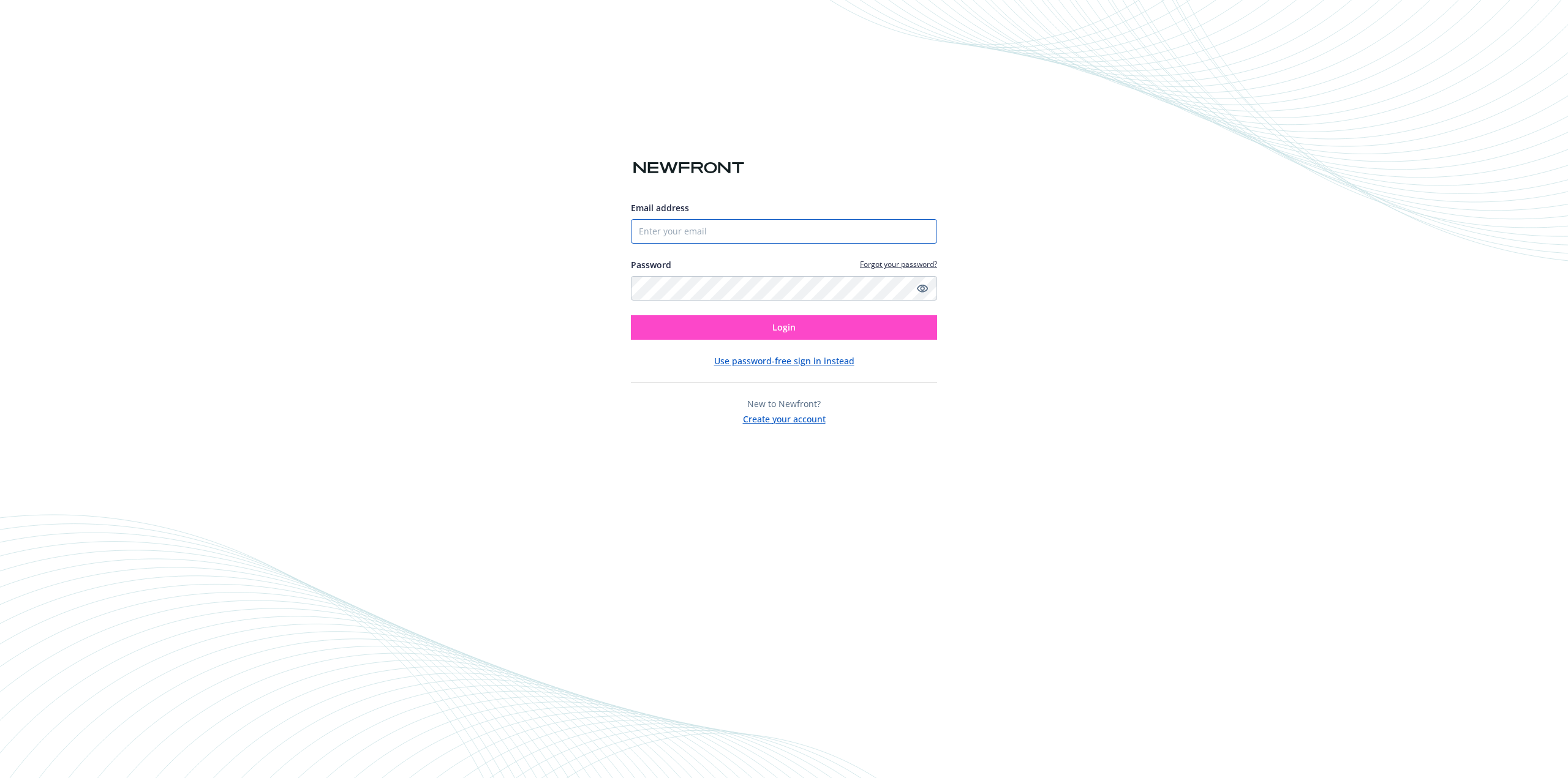
type input "[EMAIL_ADDRESS][PERSON_NAME][DOMAIN_NAME]"
click at [766, 324] on button "Login" at bounding box center [784, 327] width 307 height 24
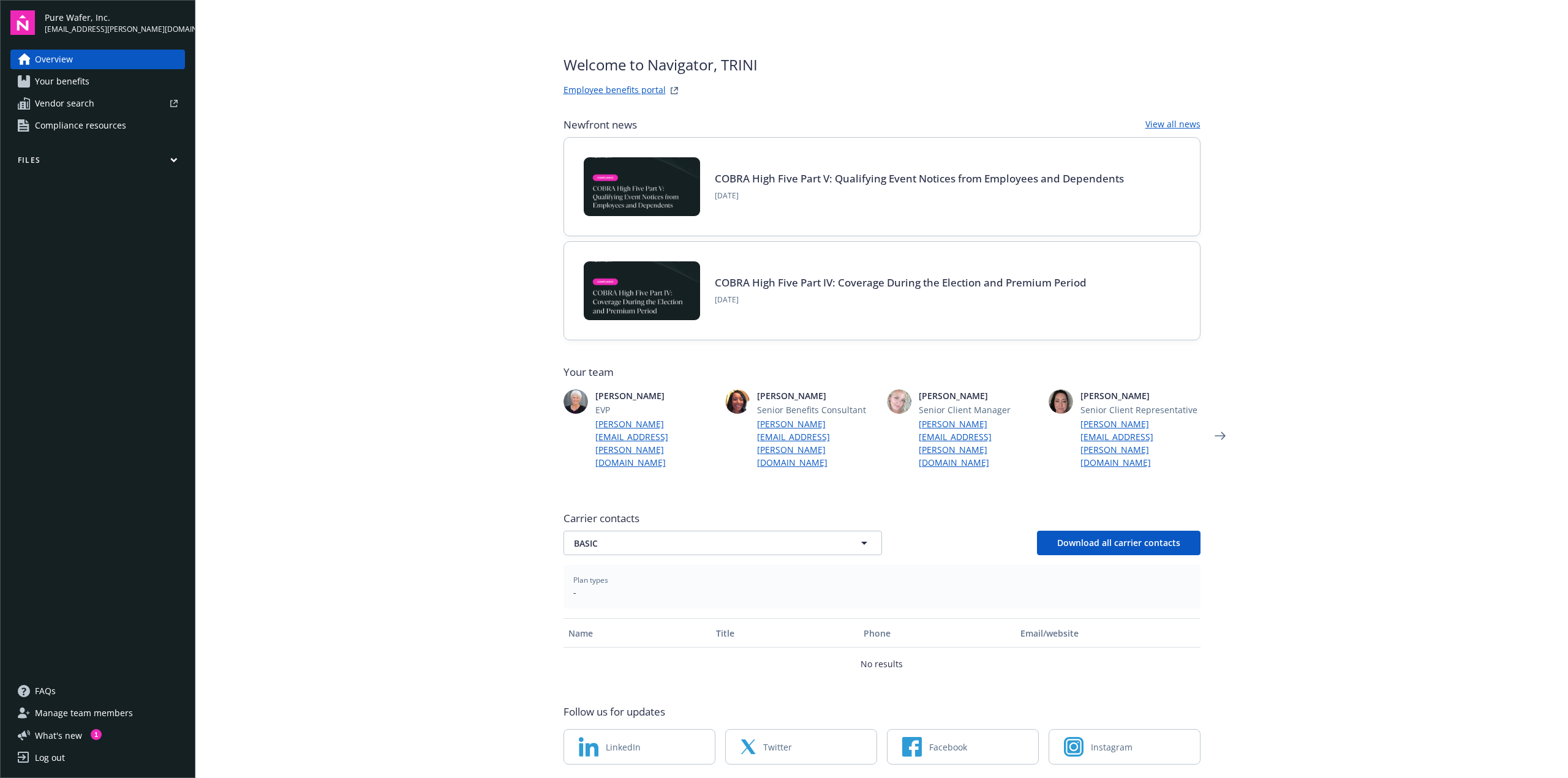
click at [75, 74] on span "Your benefits" at bounding box center [62, 81] width 55 height 19
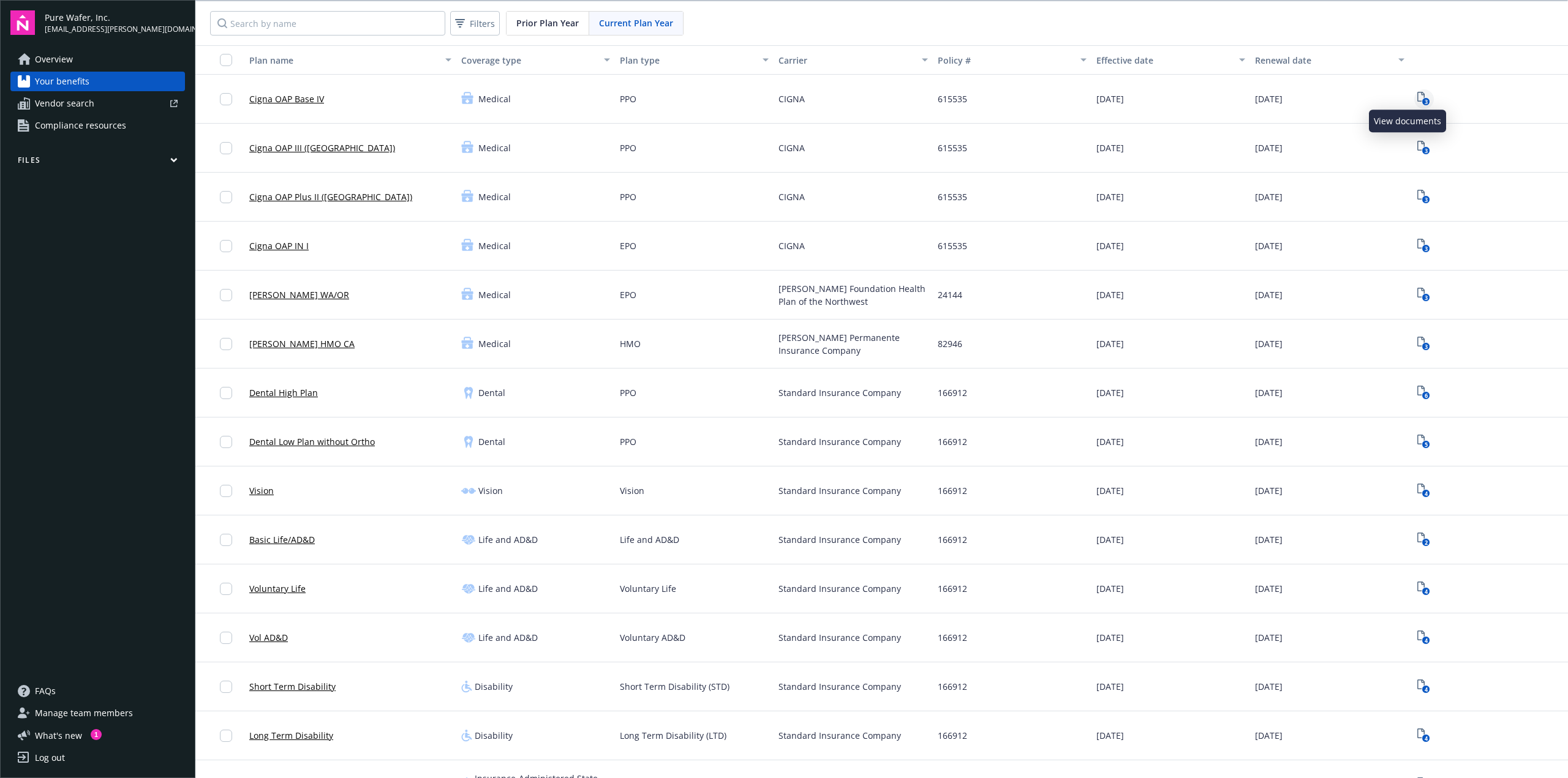
click at [1418, 94] on icon "3" at bounding box center [1423, 98] width 13 height 14
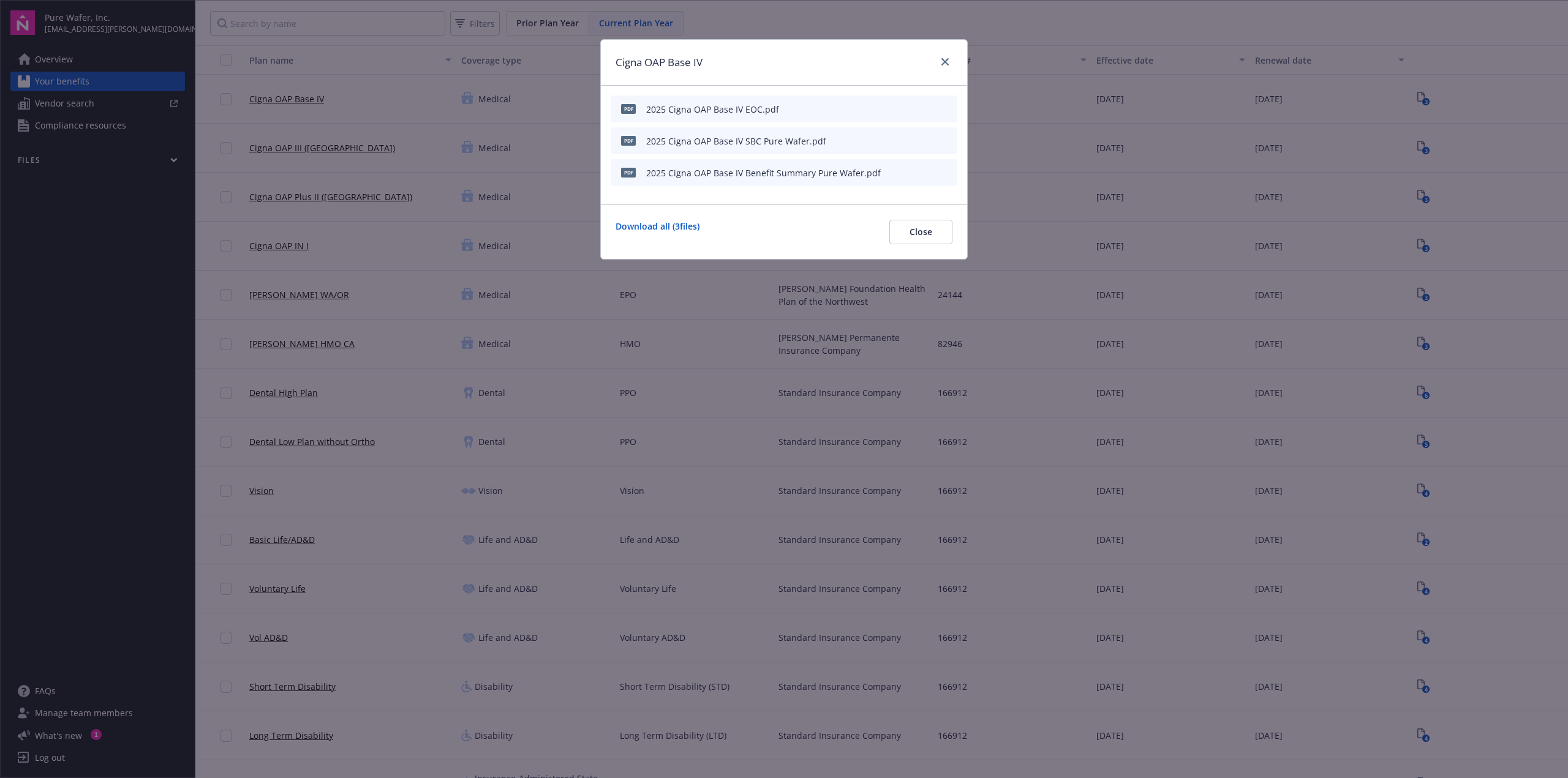
click at [945, 107] on icon "preview file" at bounding box center [945, 108] width 11 height 9
click at [943, 142] on icon "preview file" at bounding box center [945, 140] width 11 height 9
click at [949, 65] on link "close" at bounding box center [944, 62] width 14 height 14
